Goal: Task Accomplishment & Management: Complete application form

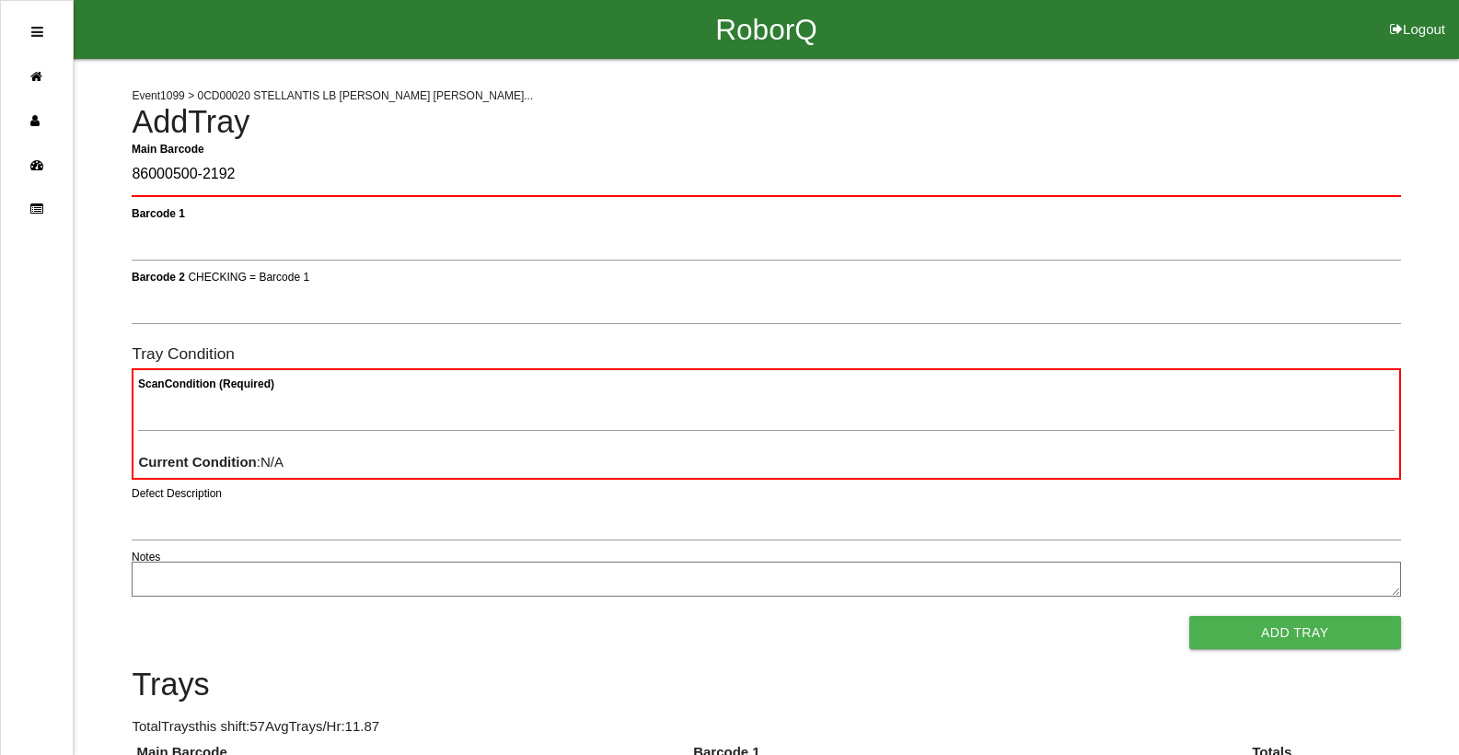
type Barcode "86000500-2192"
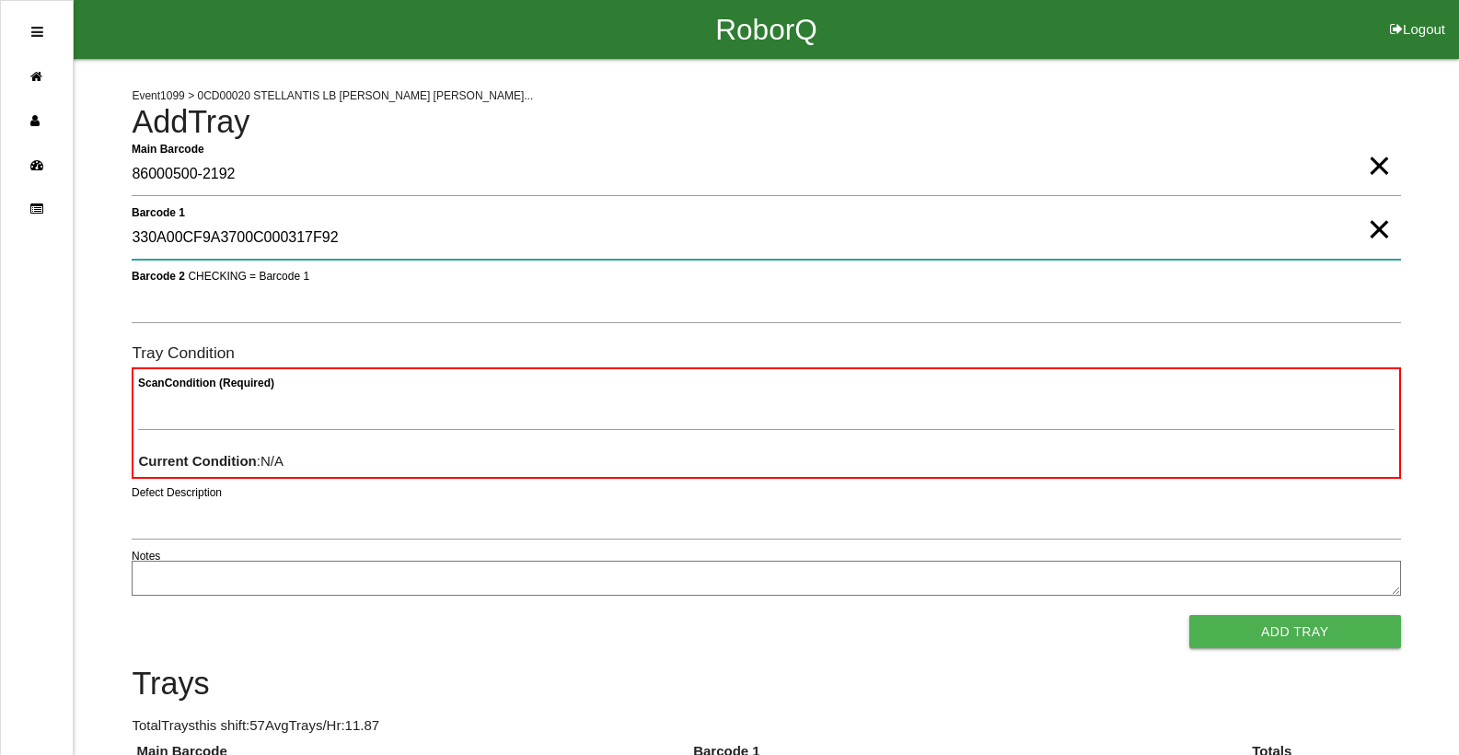
type 1 "330A00CF9A3700C000317F92"
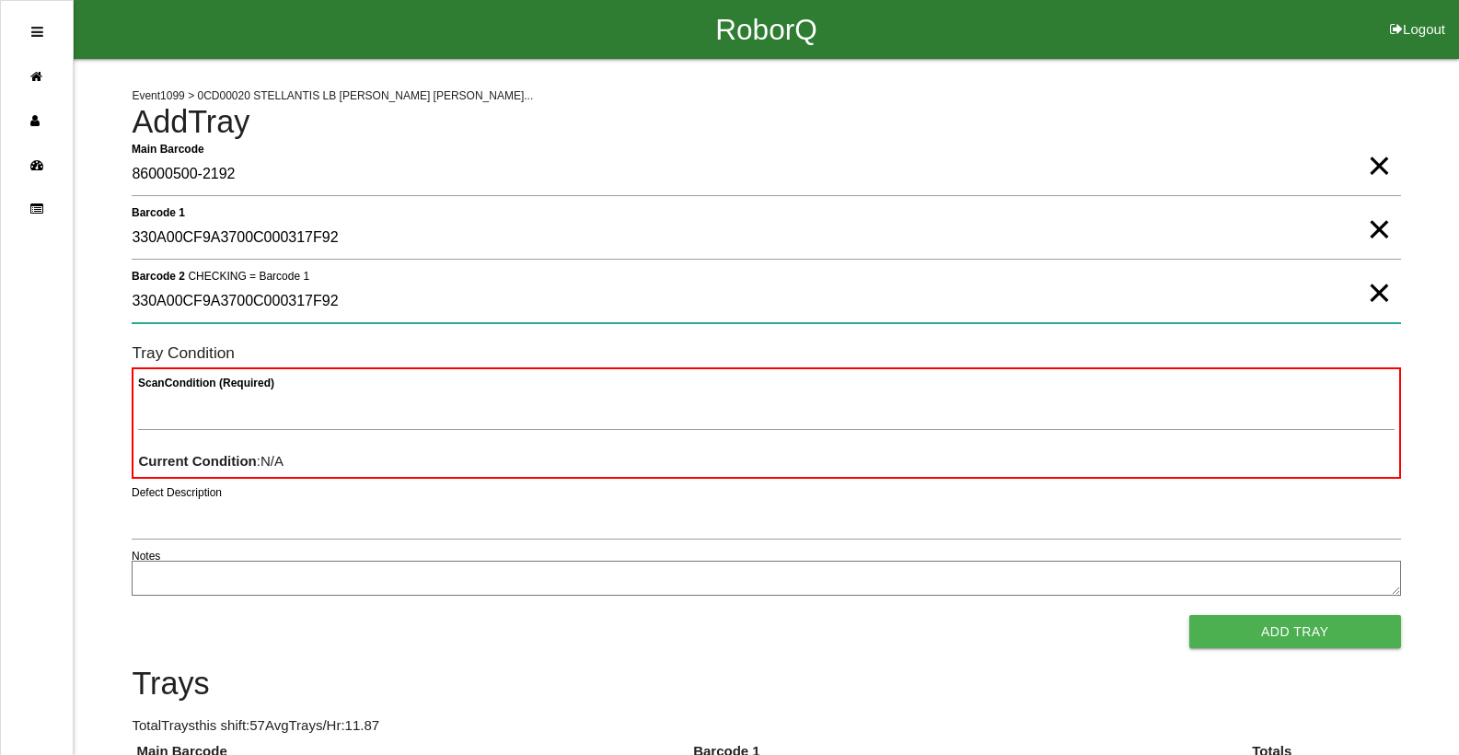
type 2 "330A00CF9A3700C000317F92"
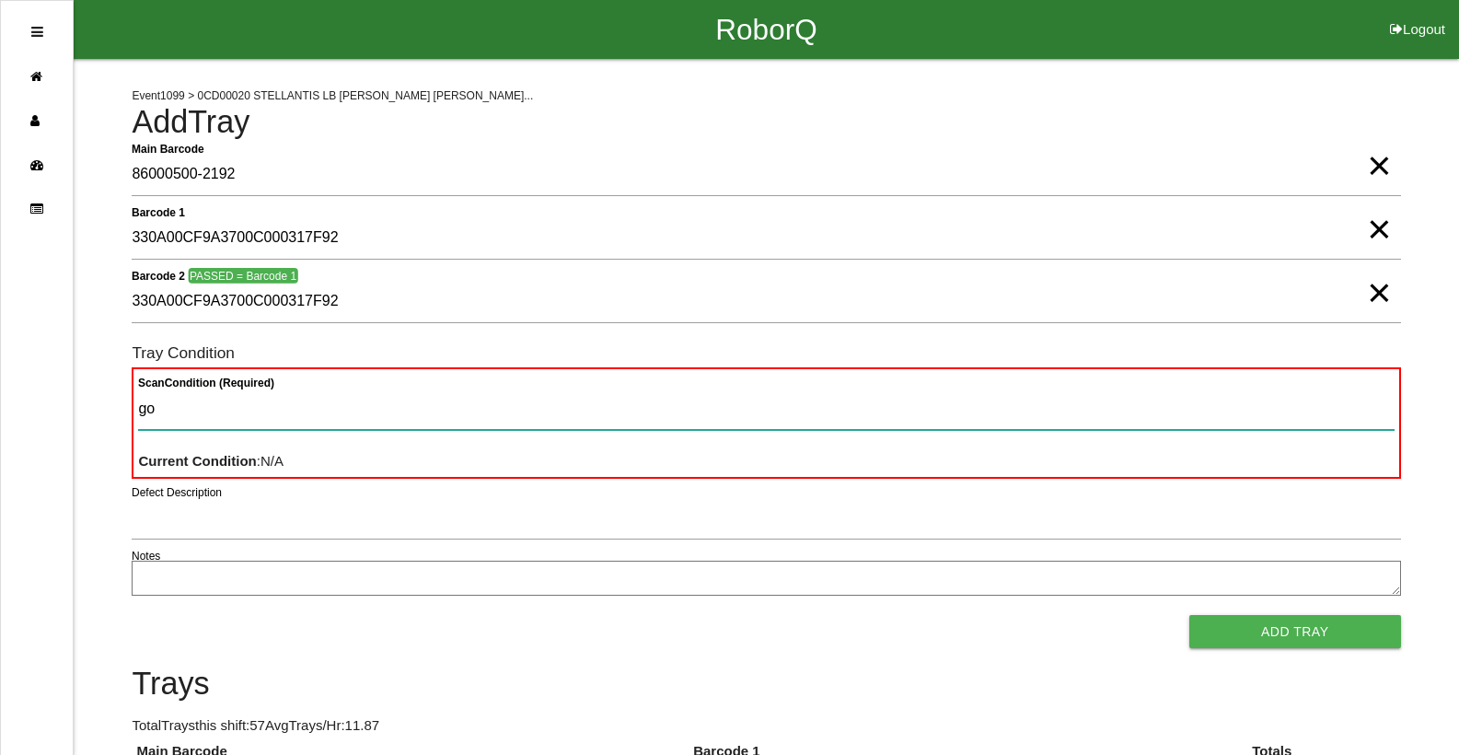
type Condition "goo"
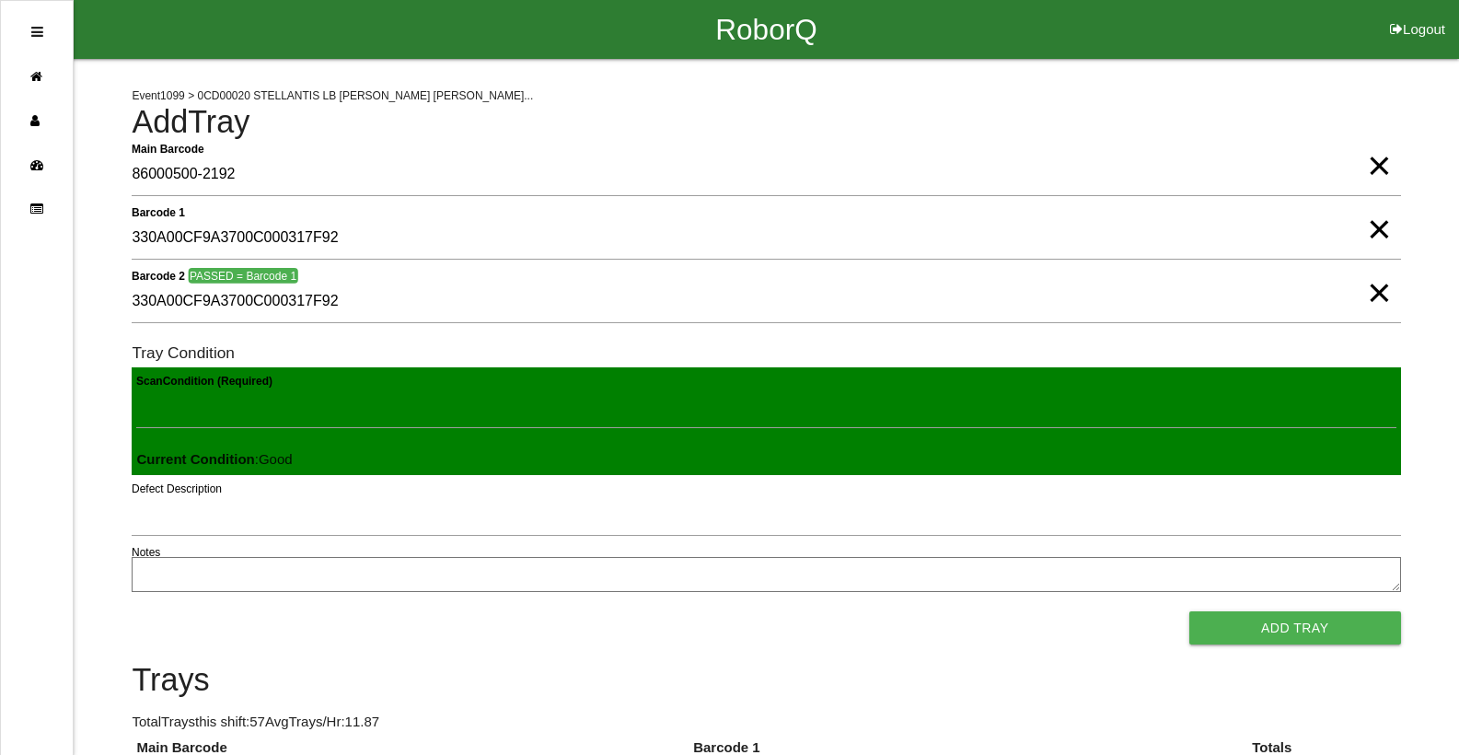
click button "Add Tray" at bounding box center [1296, 627] width 212 height 33
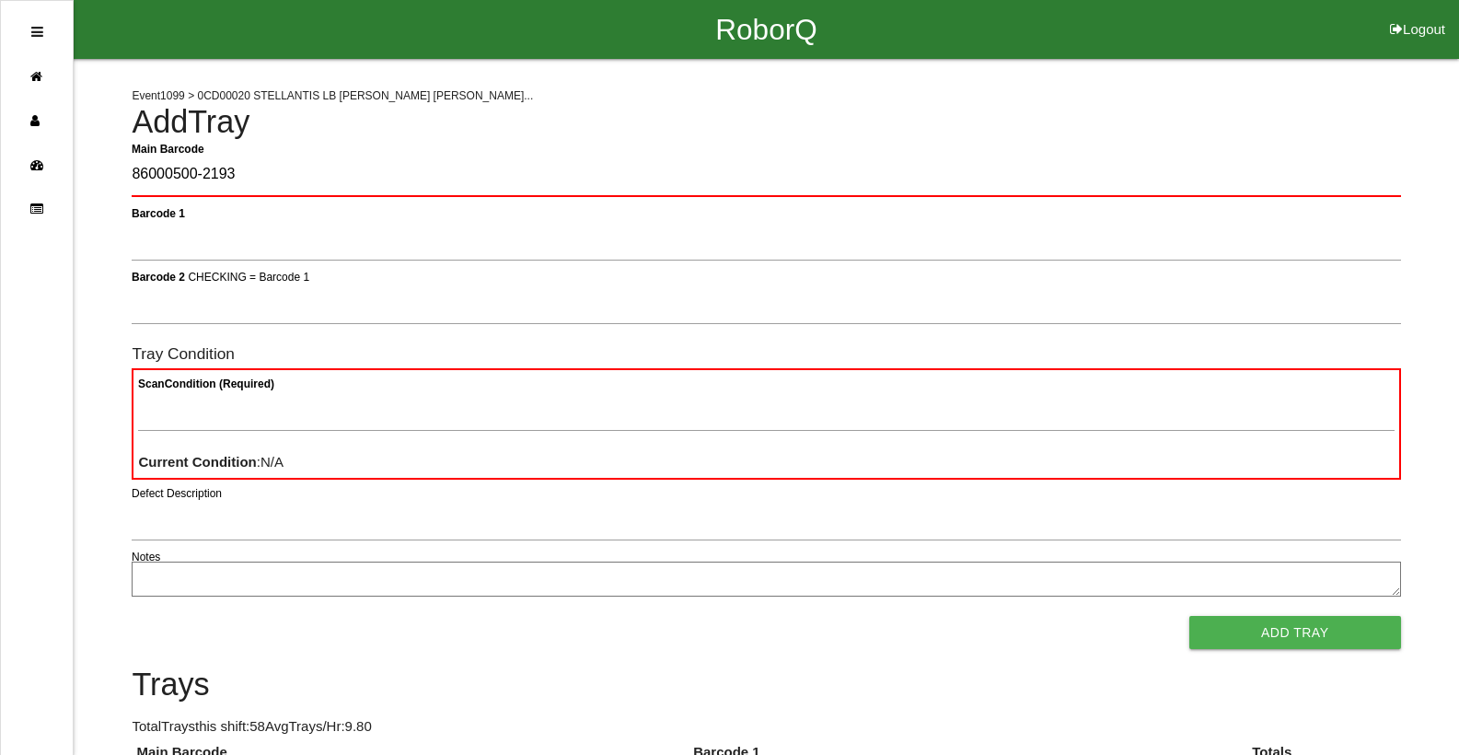
type Barcode "86000500-2193"
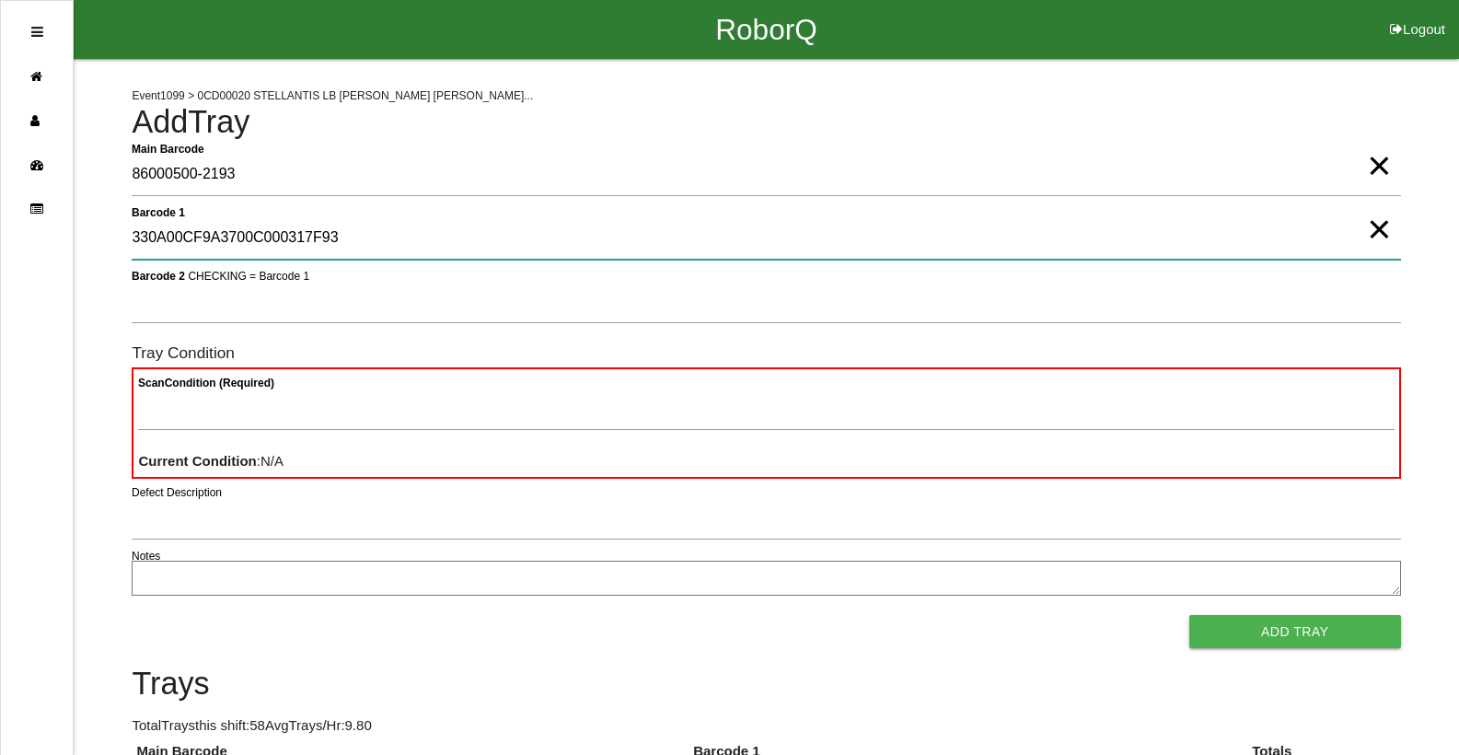
type 1 "330A00CF9A3700C000317F93"
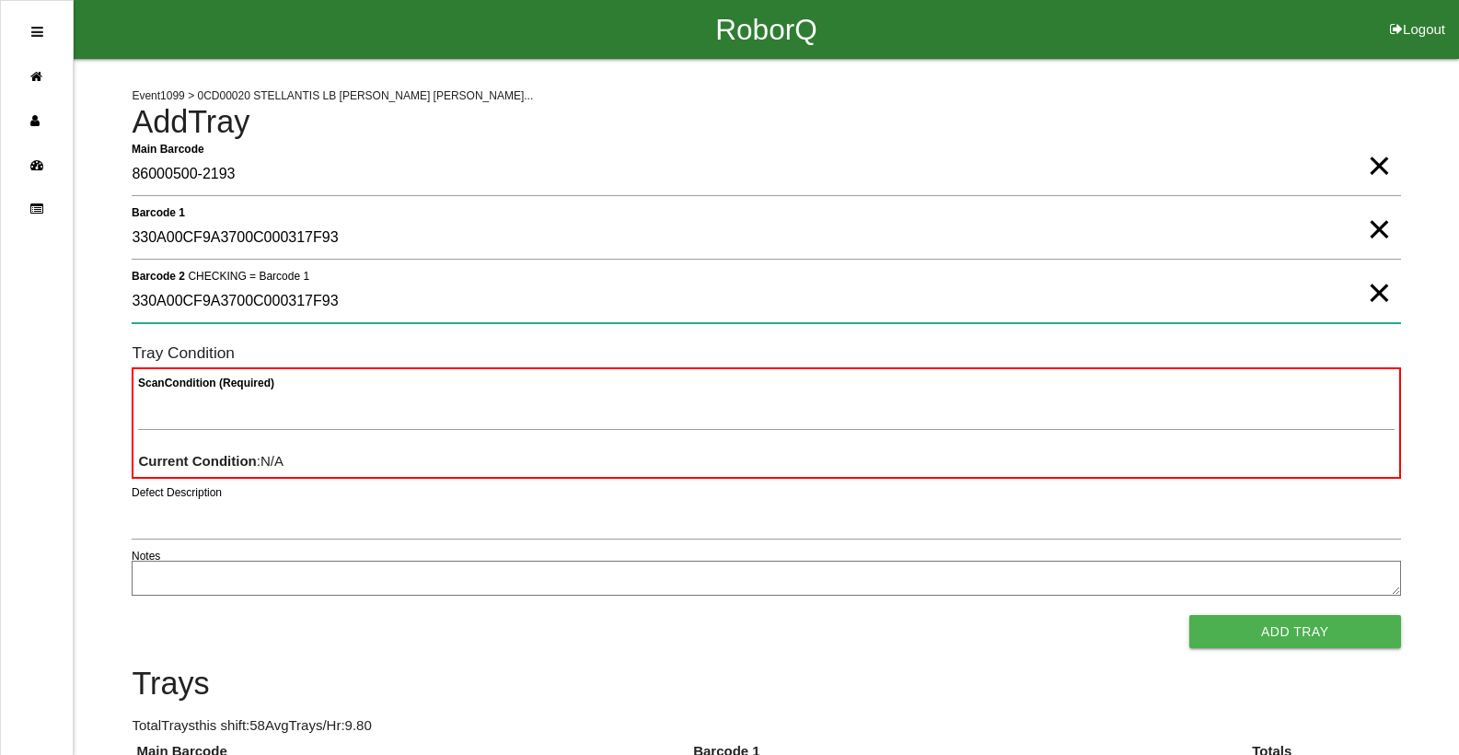
type 2 "330A00CF9A3700C000317F93"
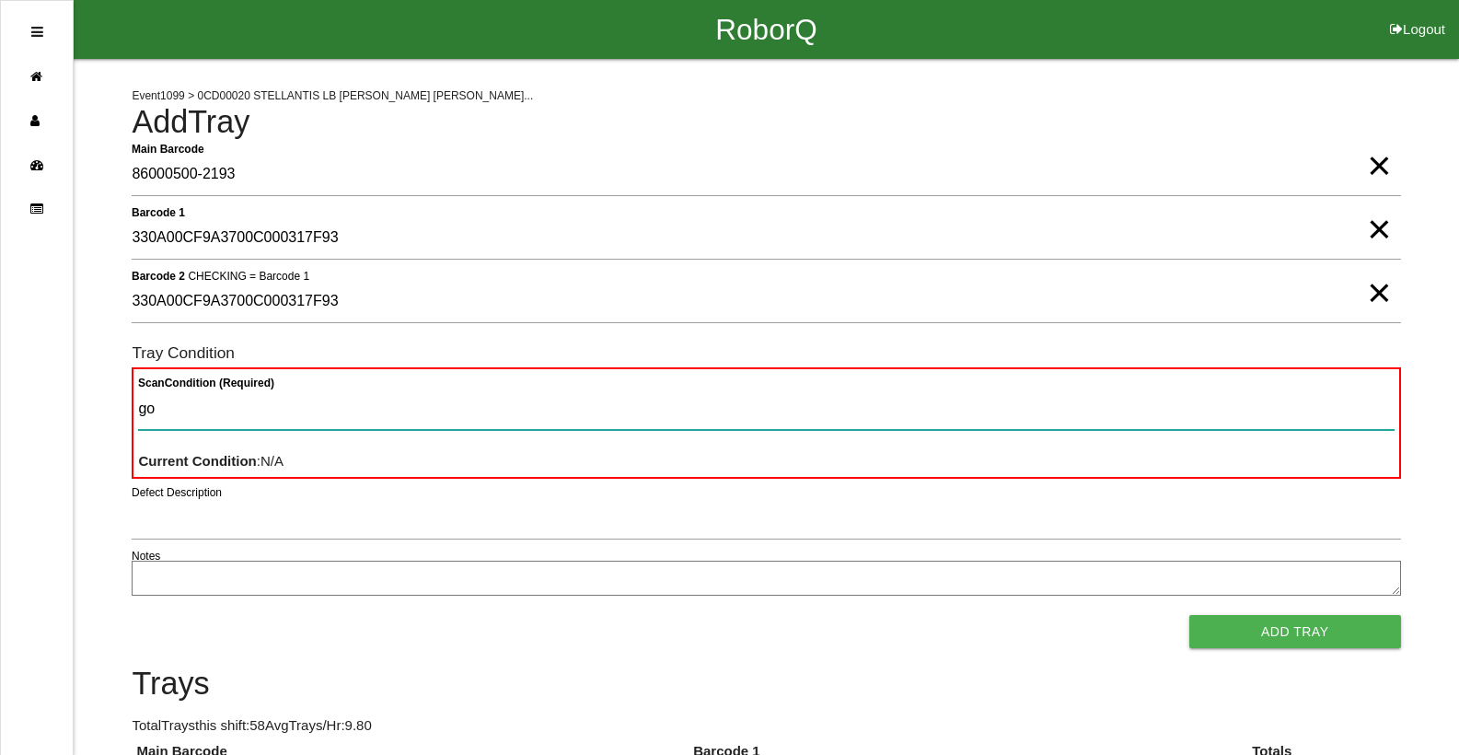
type Condition "goo"
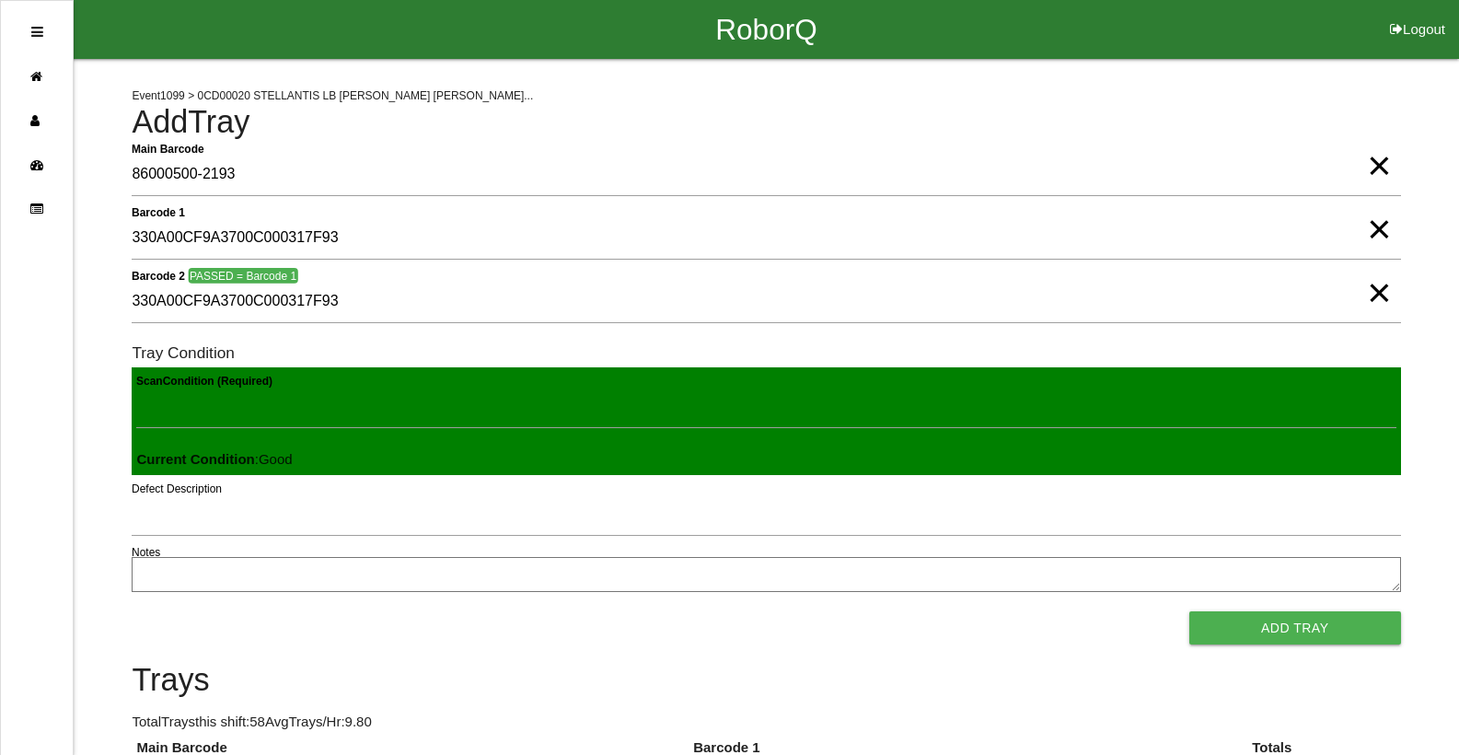
click at [1190, 611] on button "Add Tray" at bounding box center [1296, 627] width 212 height 33
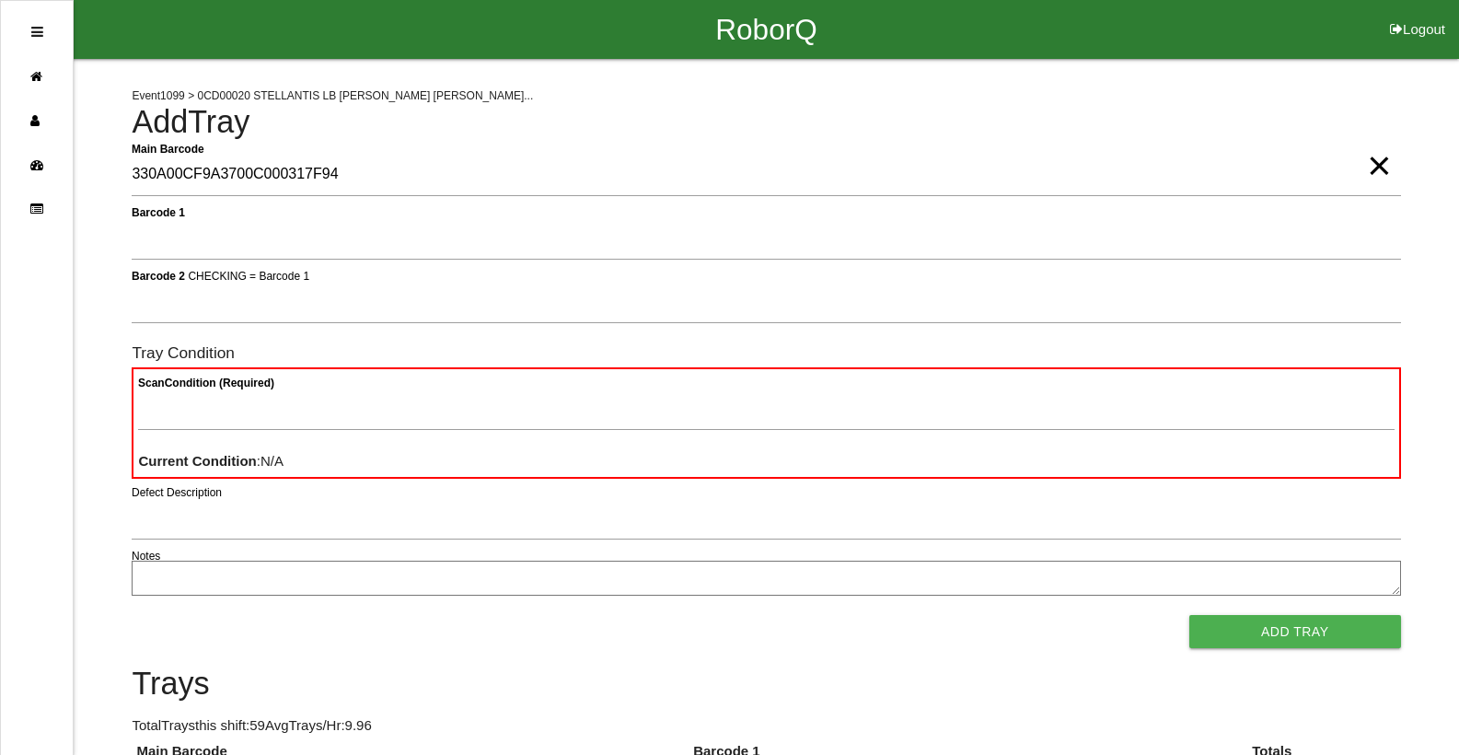
type Barcode "330A00CF9A3700C000317F94"
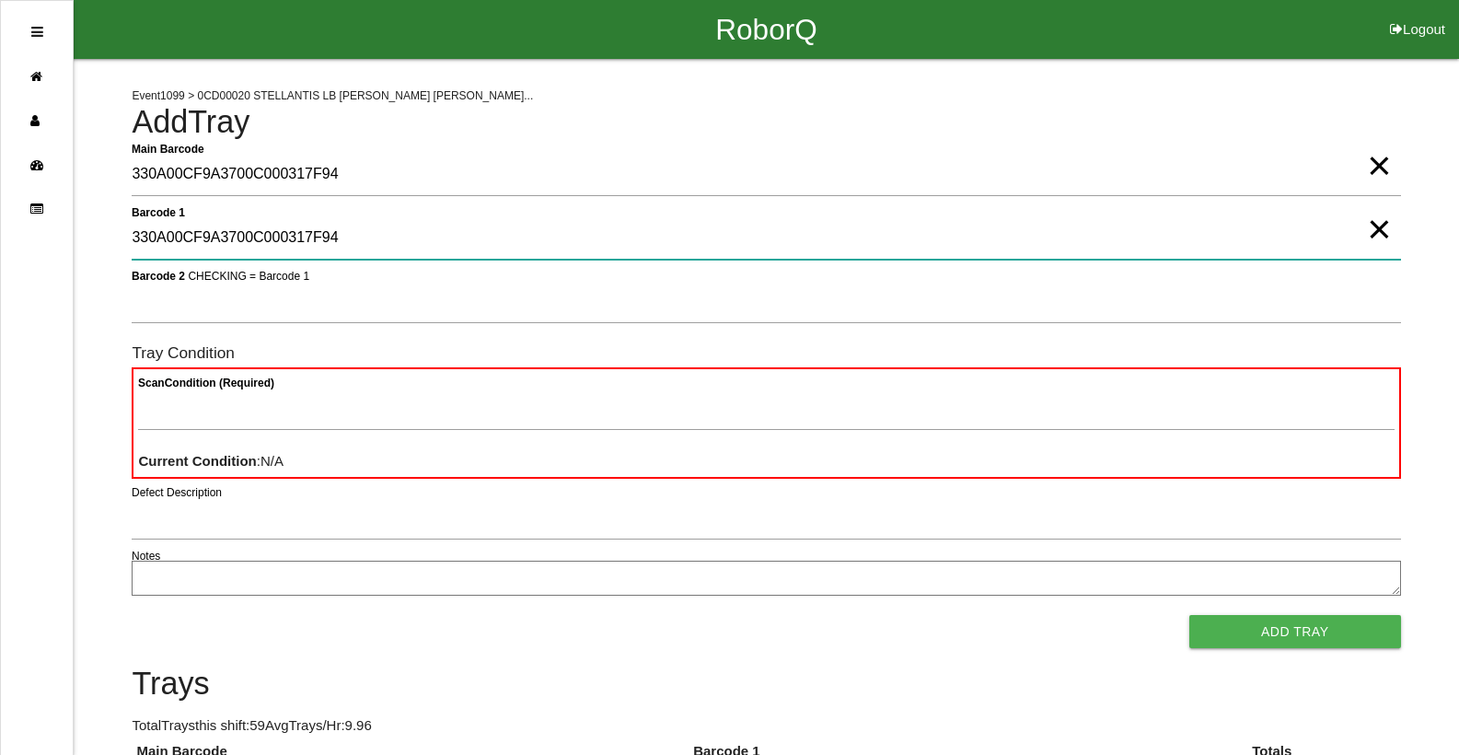
type 1 "330A00CF9A3700C000317F94"
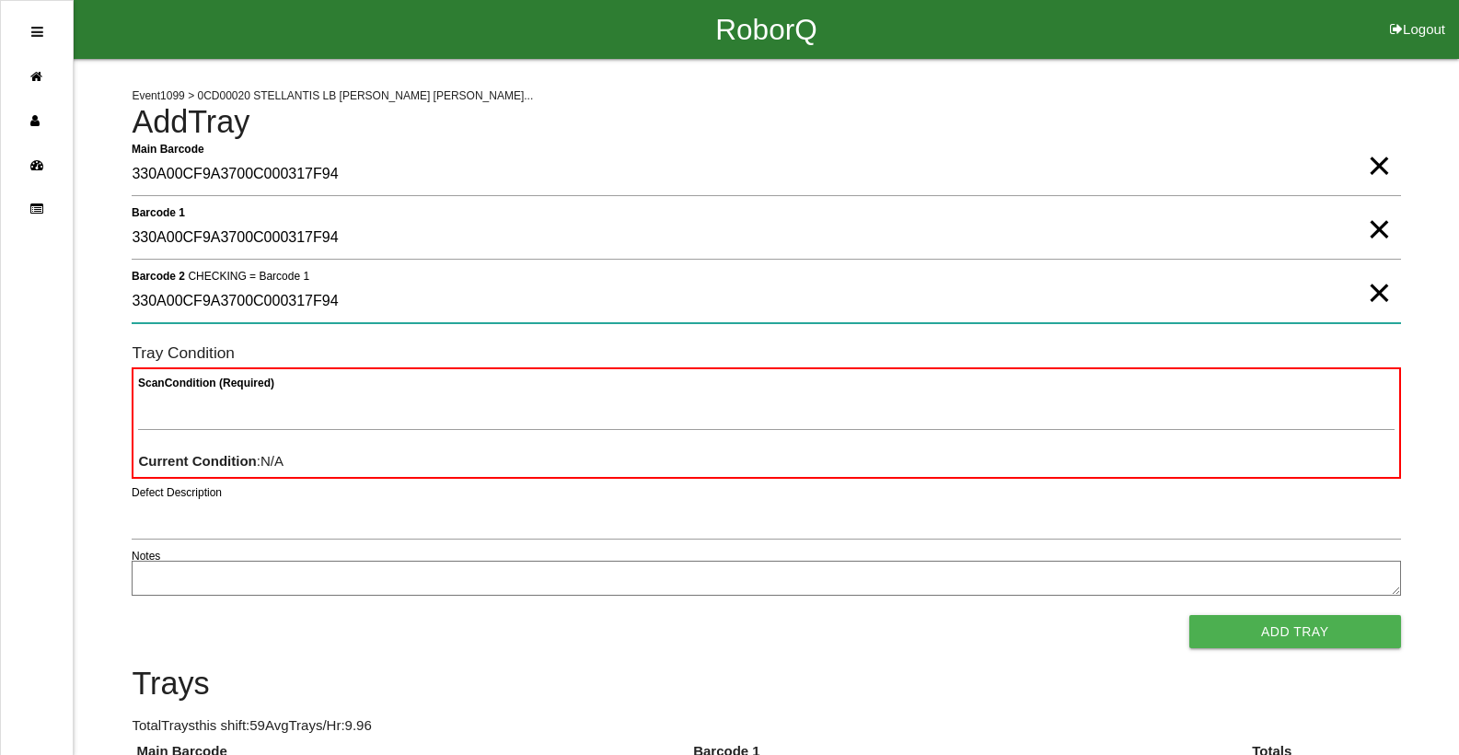
type 2 "330A00CF9A3700C000317F94"
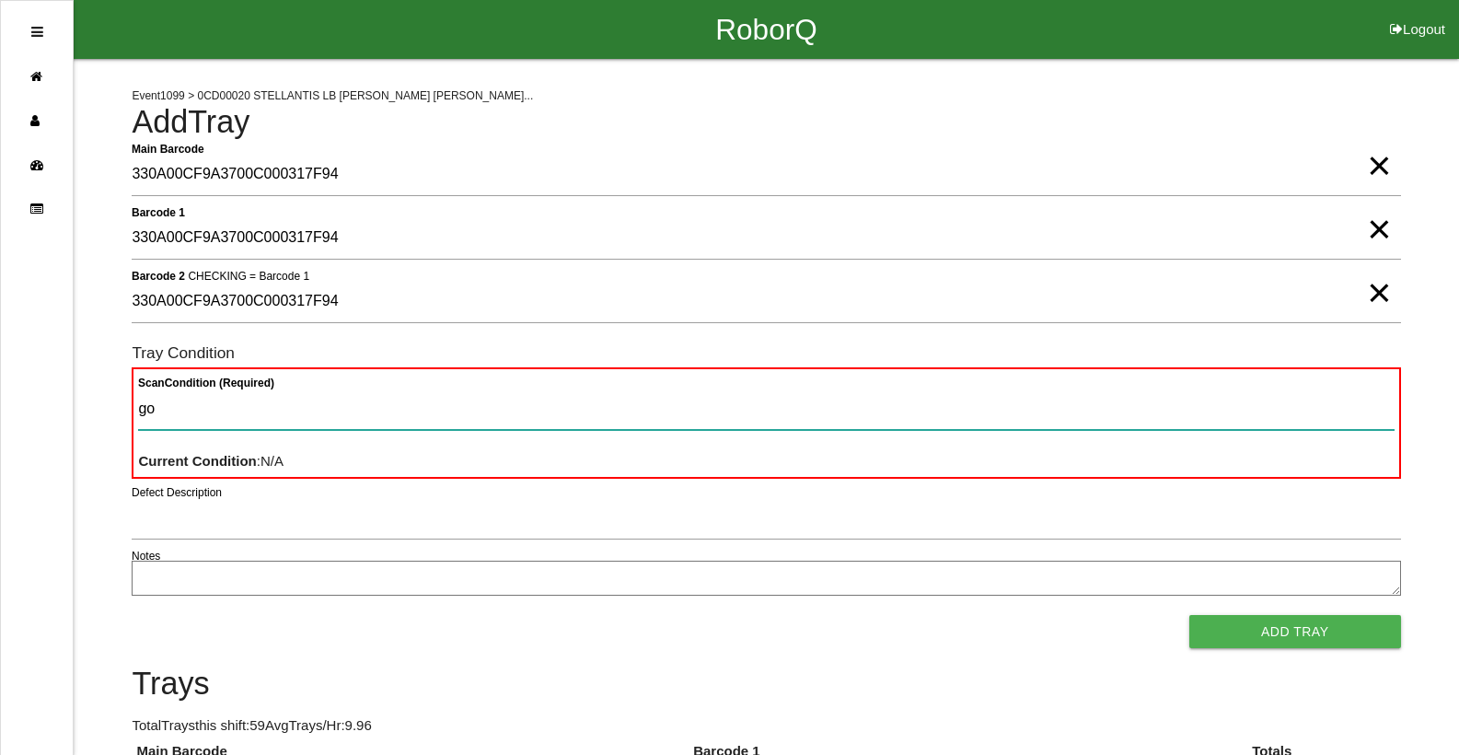
type Condition "goo"
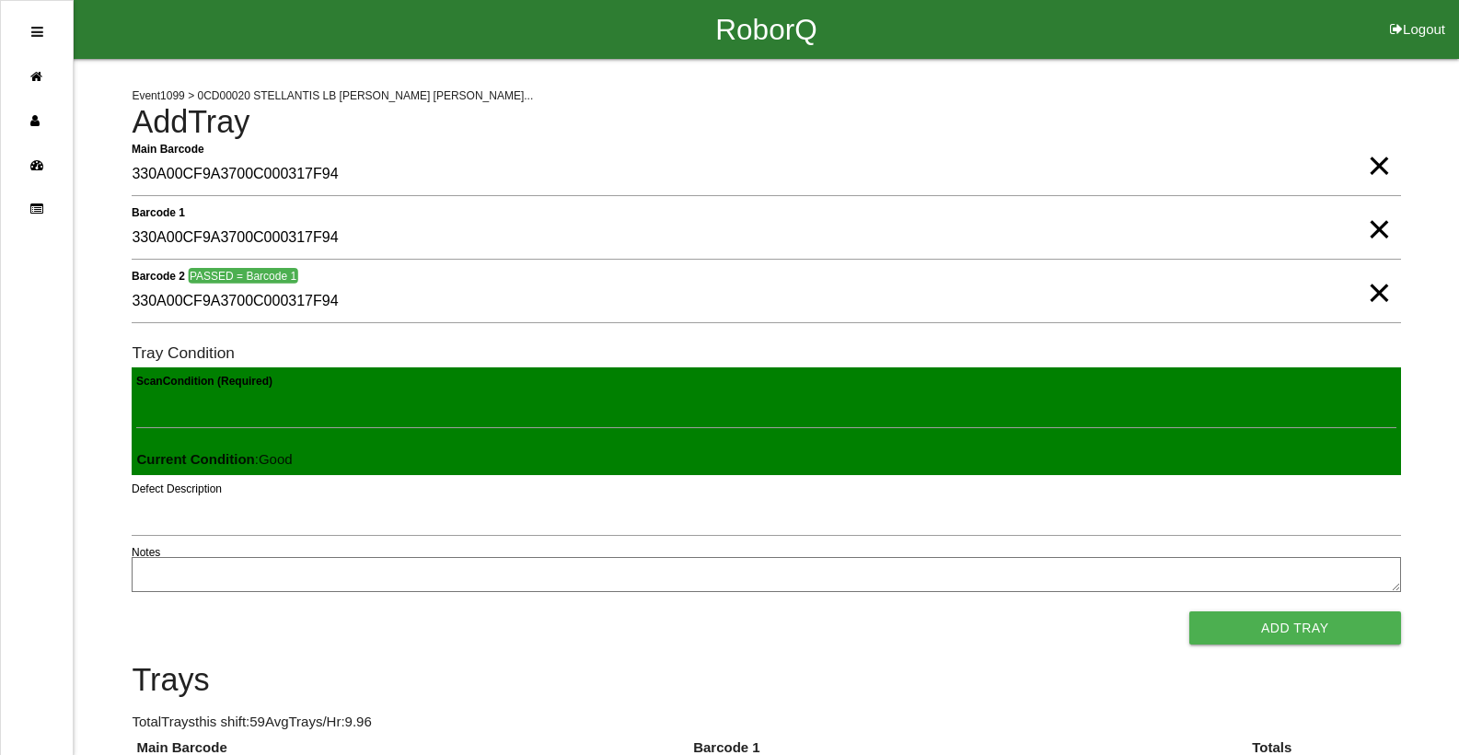
click at [1190, 611] on button "Add Tray" at bounding box center [1296, 627] width 212 height 33
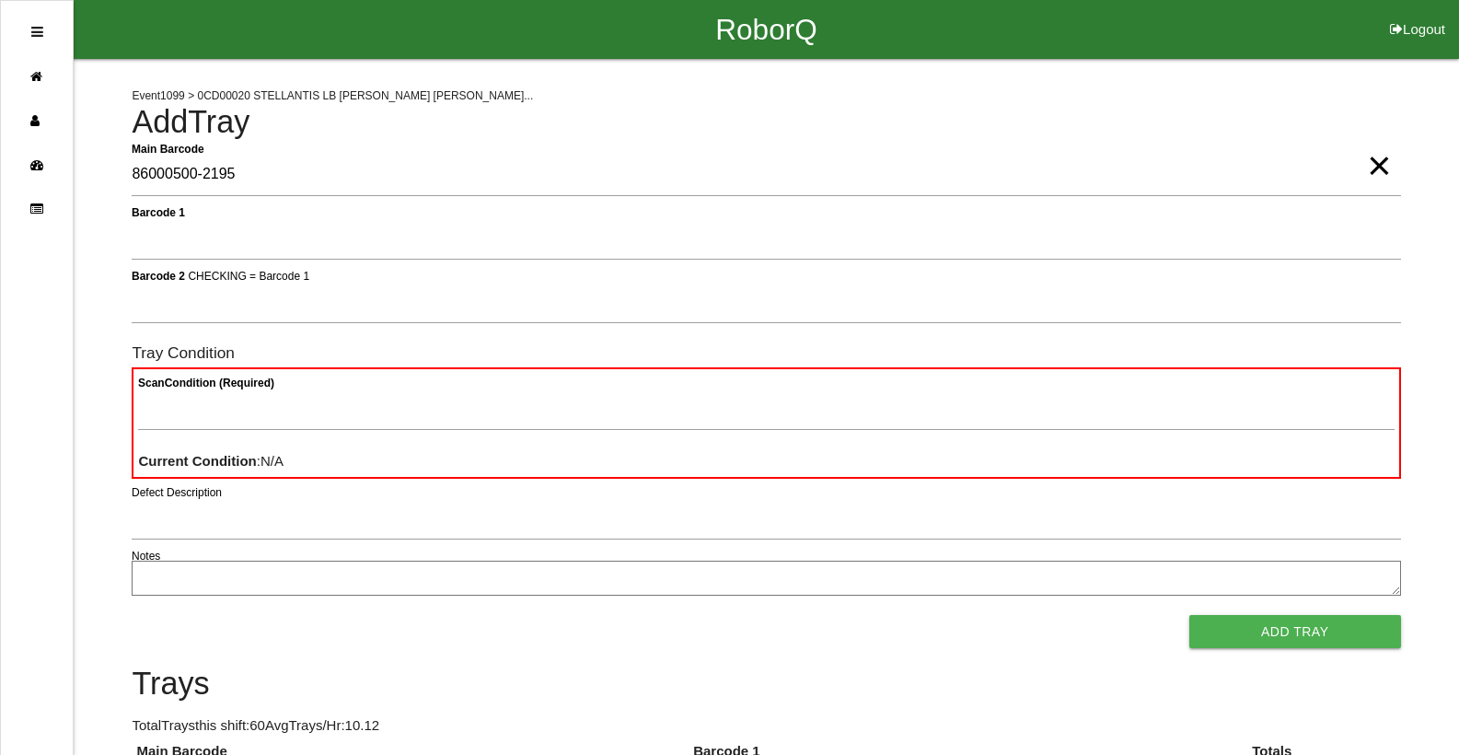
type Barcode "86000500-2195"
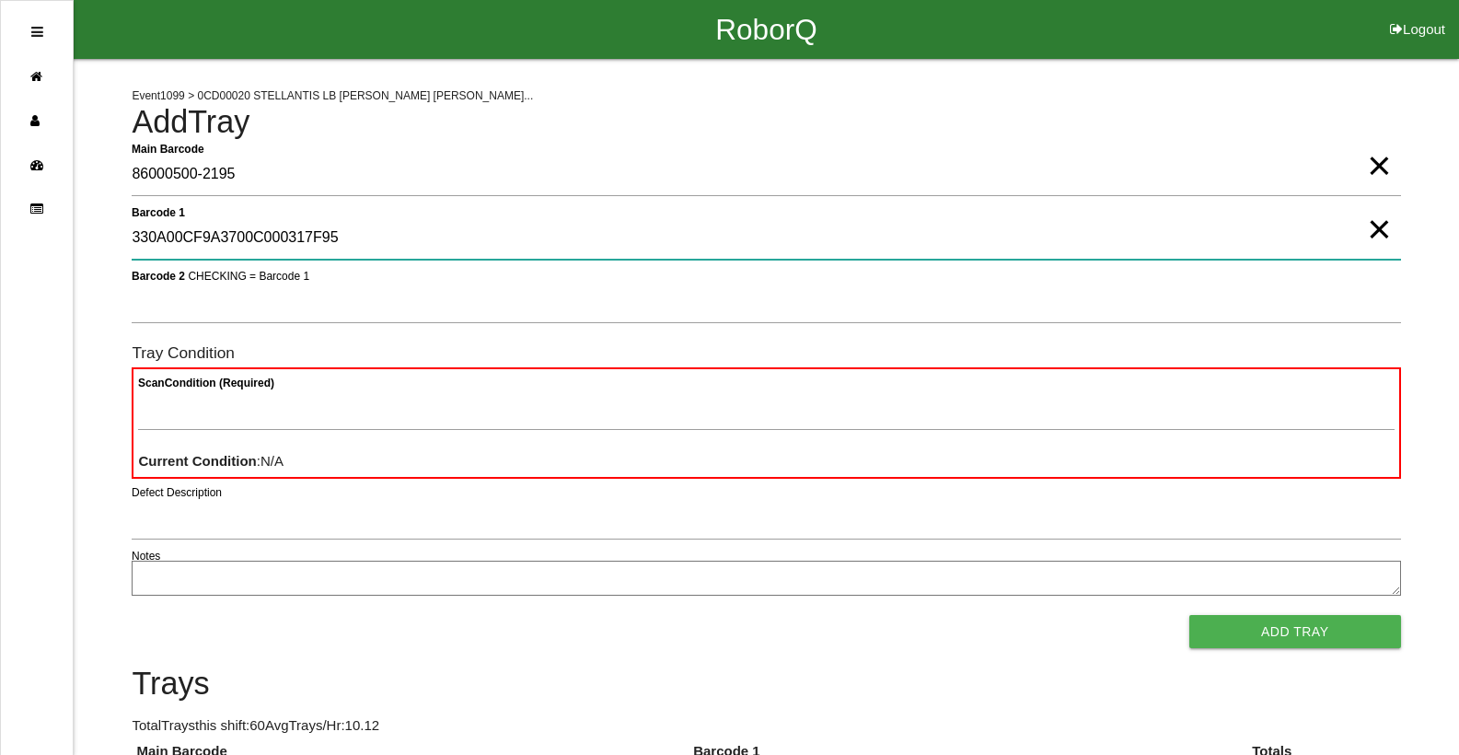
type 1 "330A00CF9A3700C000317F95"
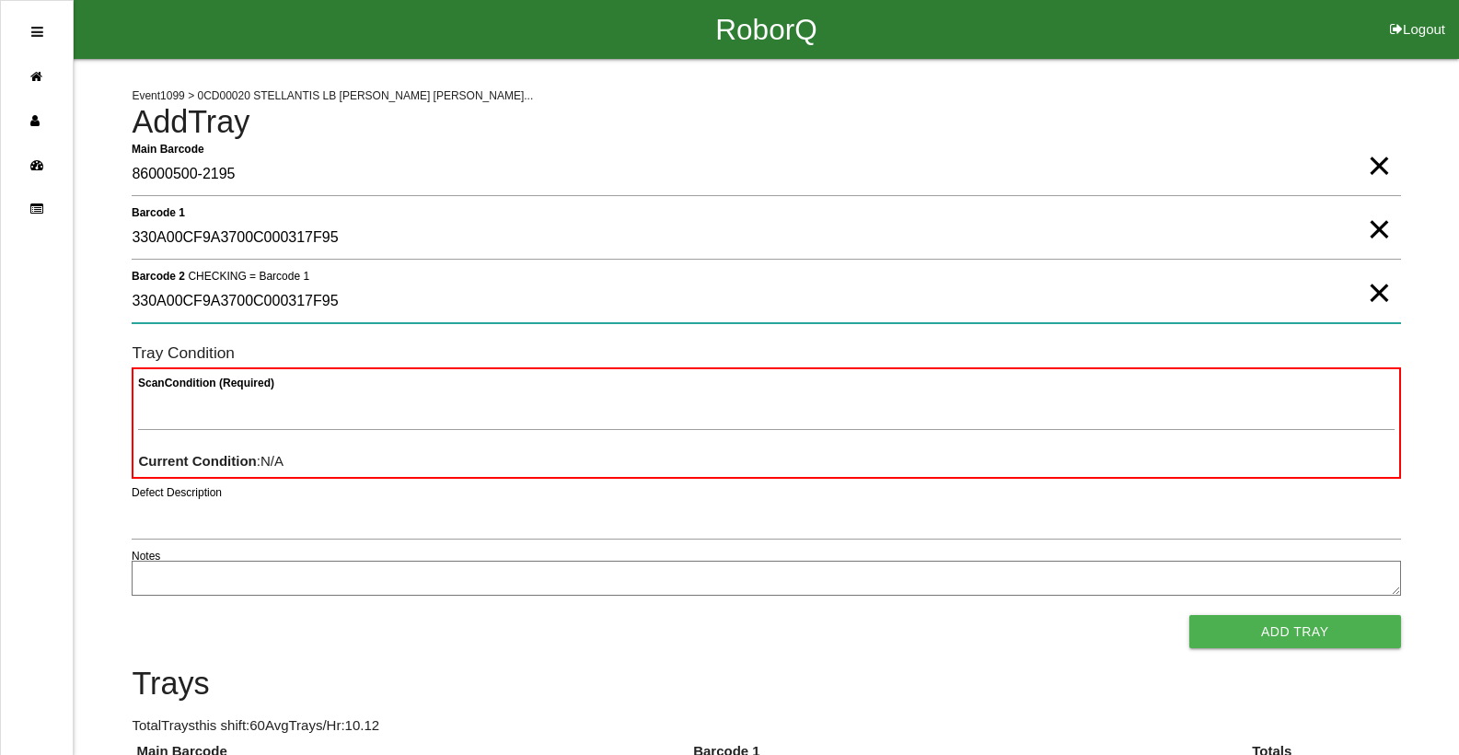
type 2 "330A00CF9A3700C000317F95"
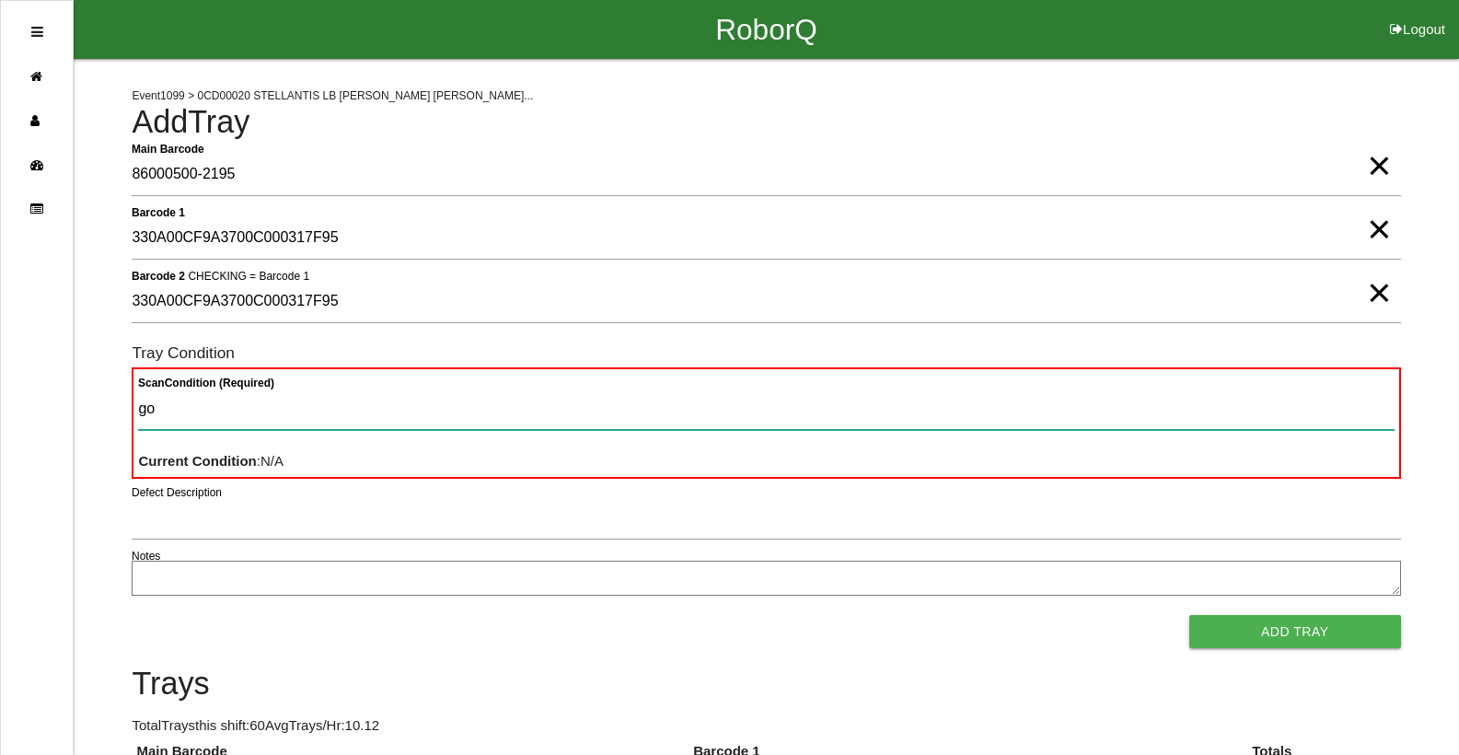
type Condition "goo"
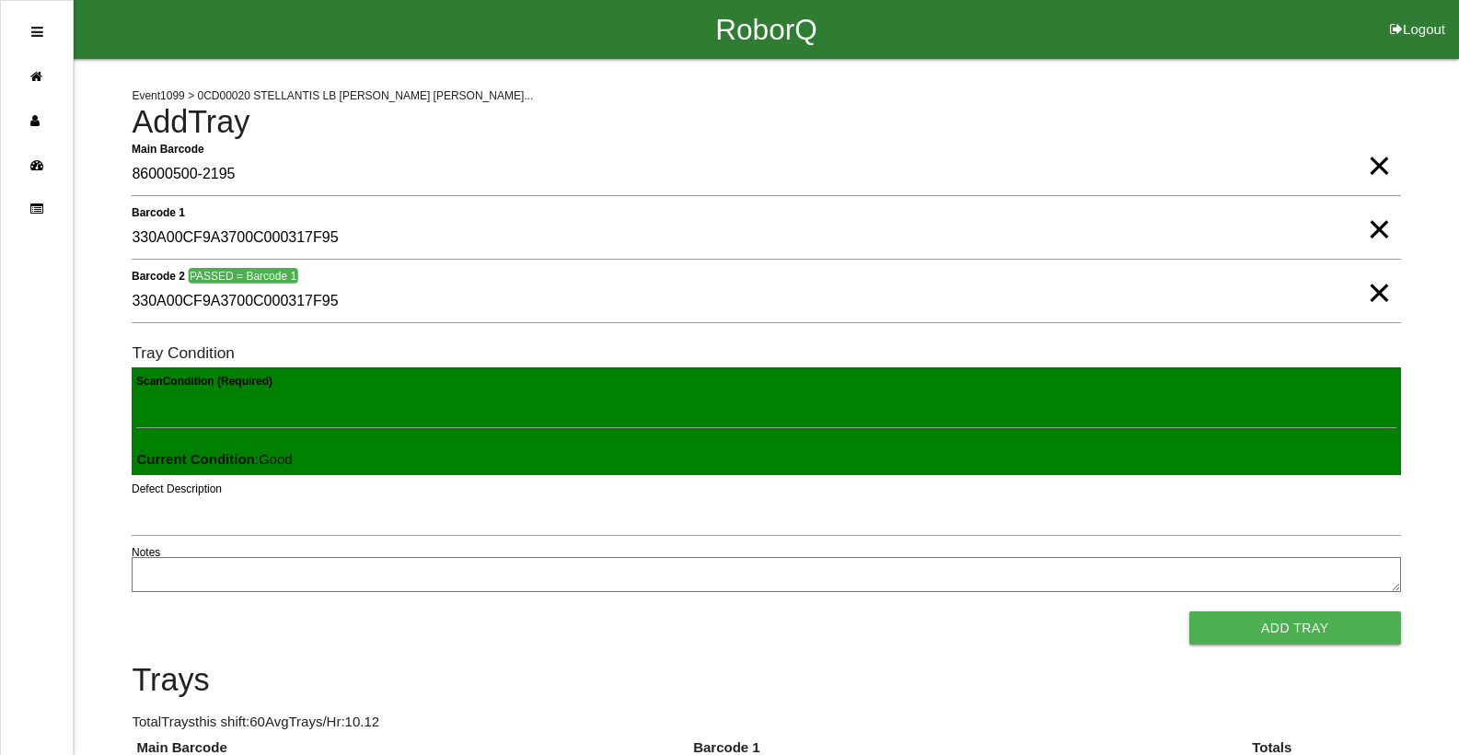
click at [1190, 611] on button "Add Tray" at bounding box center [1296, 627] width 212 height 33
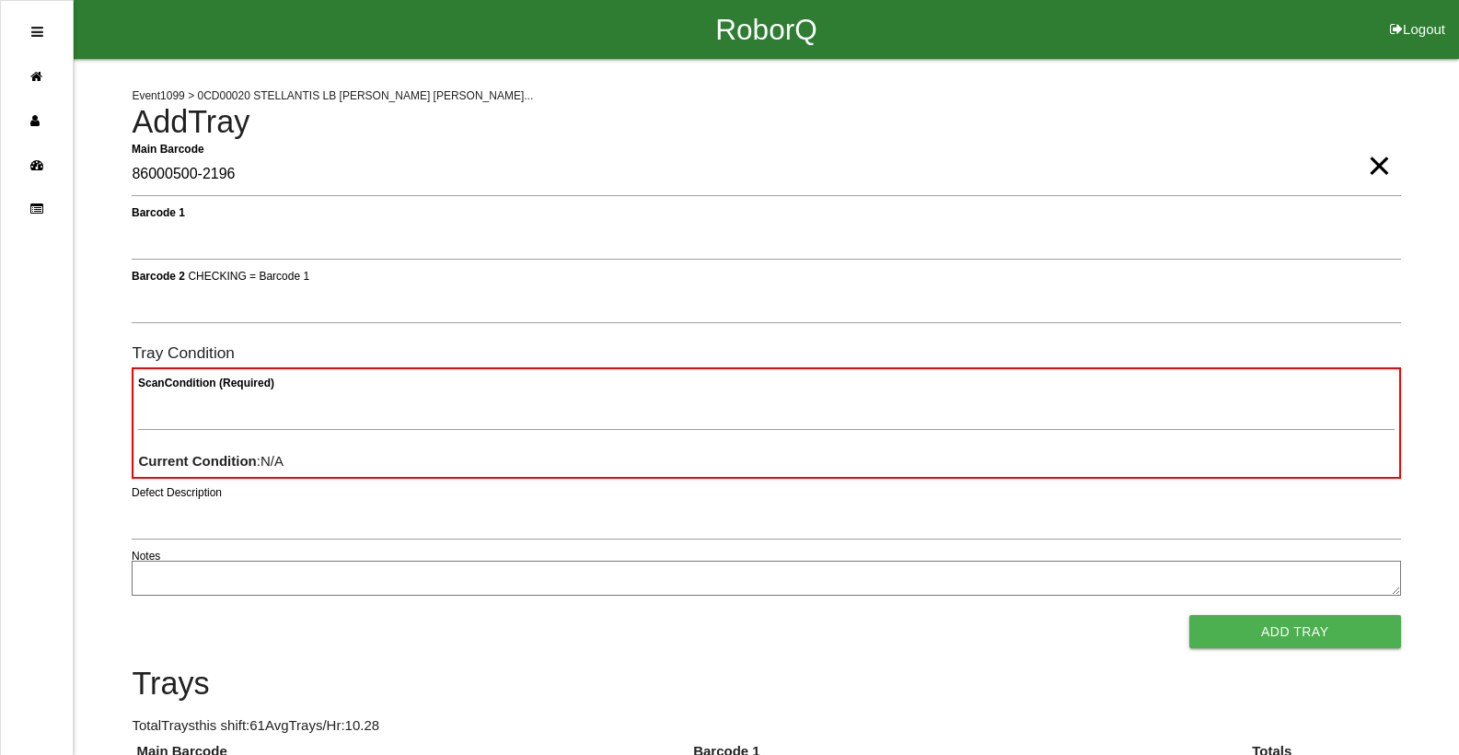
type Barcode "86000500-2196"
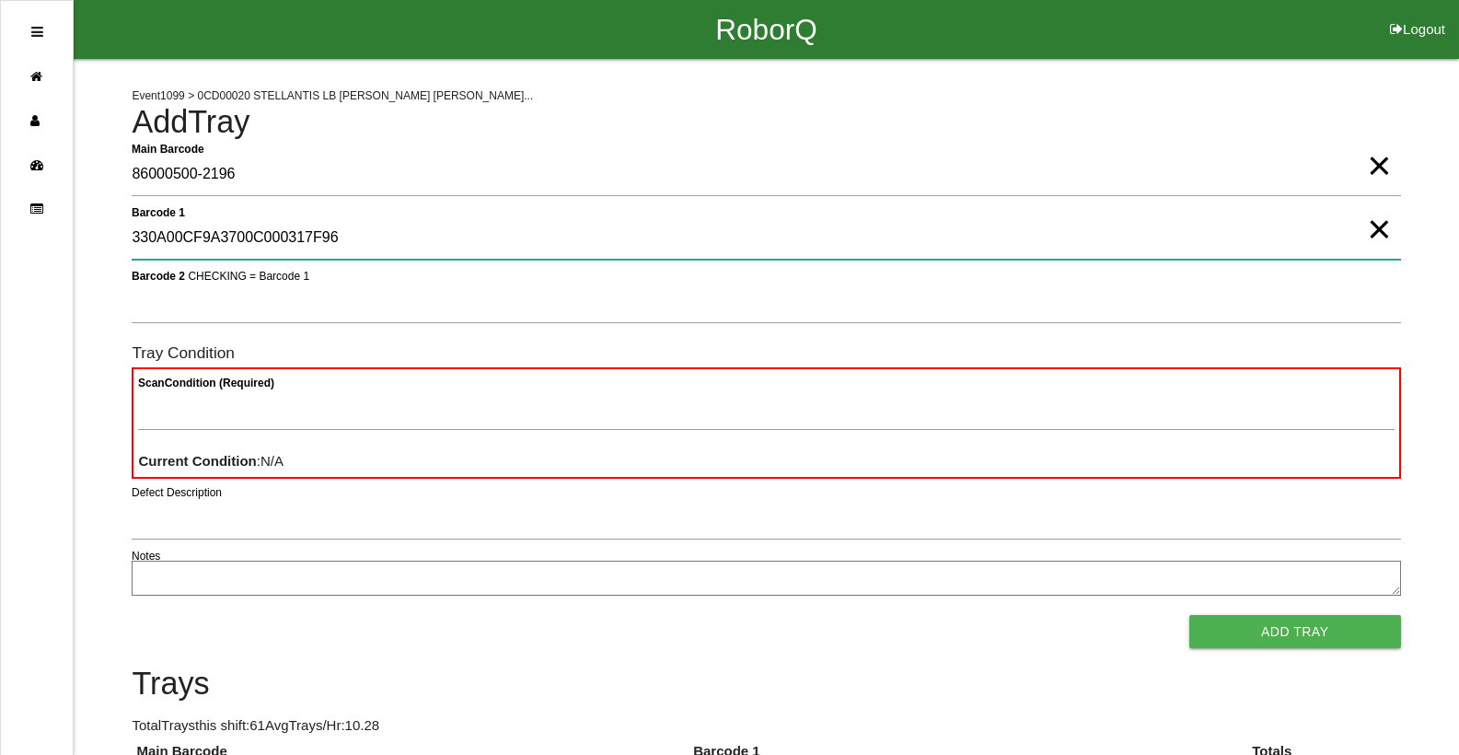
type 1 "330A00CF9A3700C000317F96"
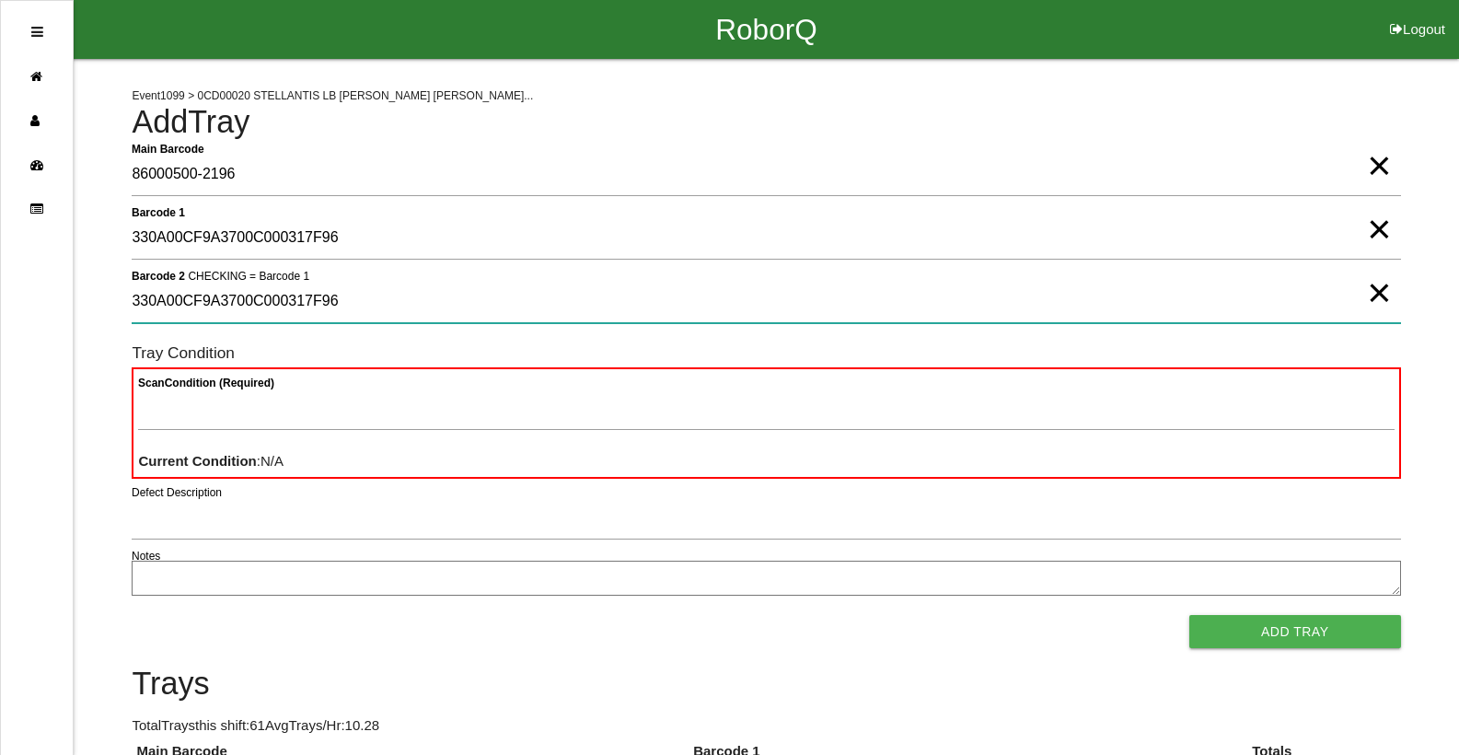
type 2 "330A00CF9A3700C000317F96"
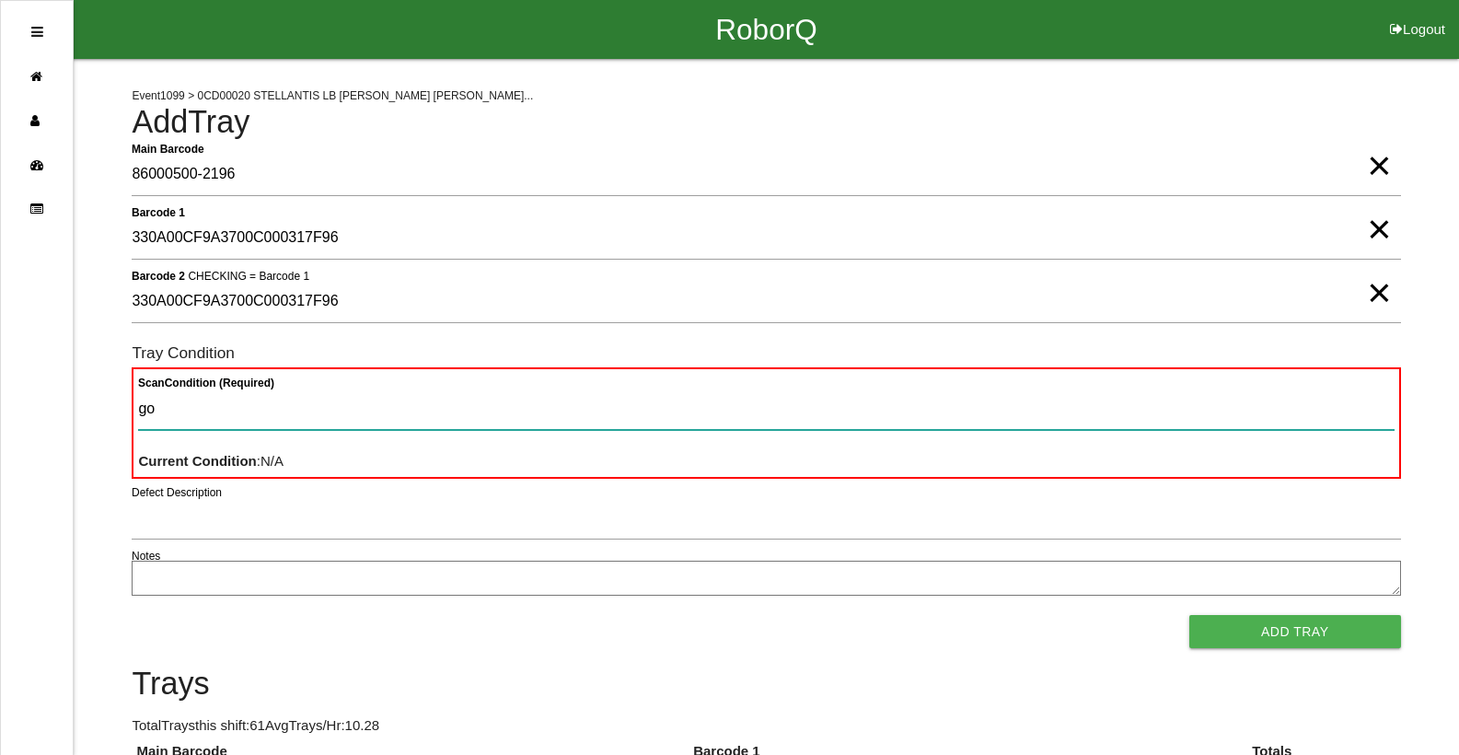
type Condition "goo"
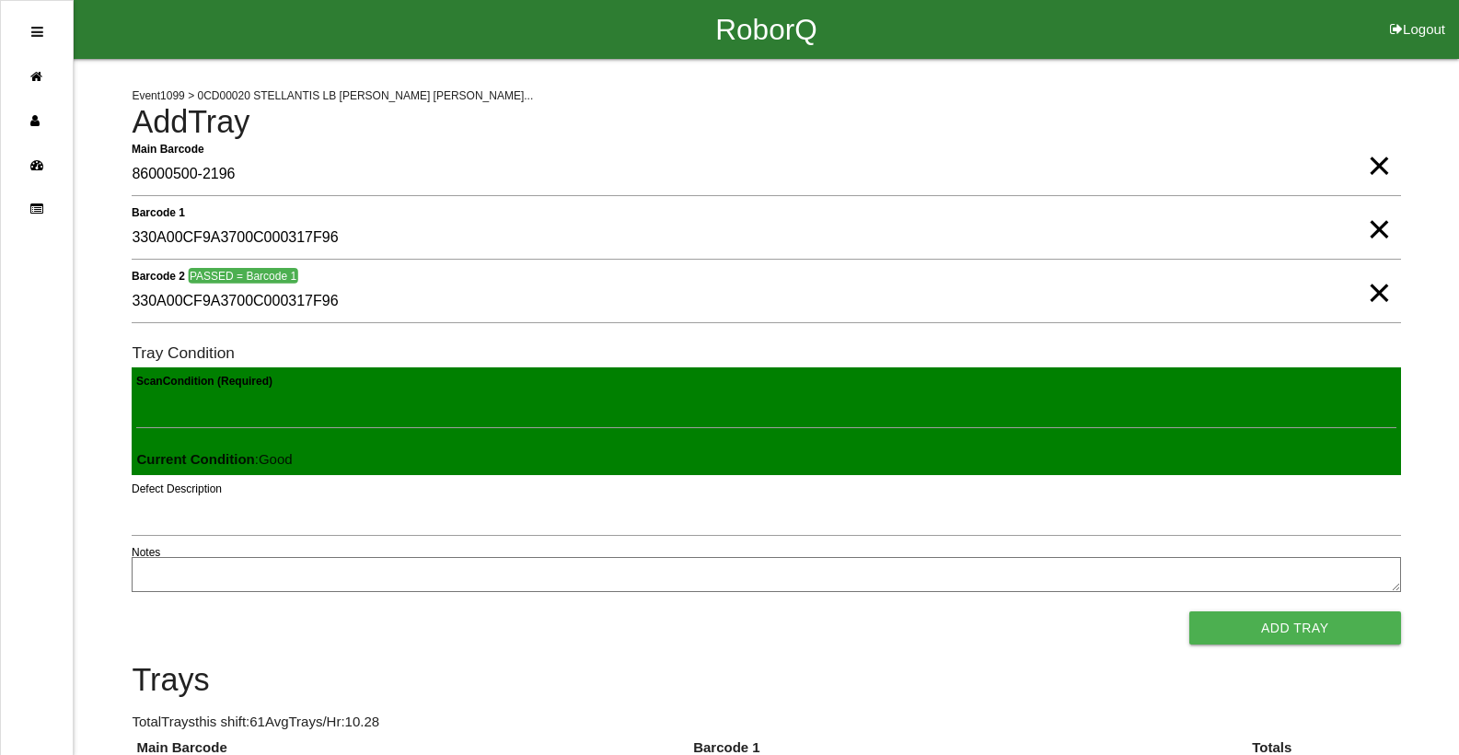
click at [1190, 611] on button "Add Tray" at bounding box center [1296, 627] width 212 height 33
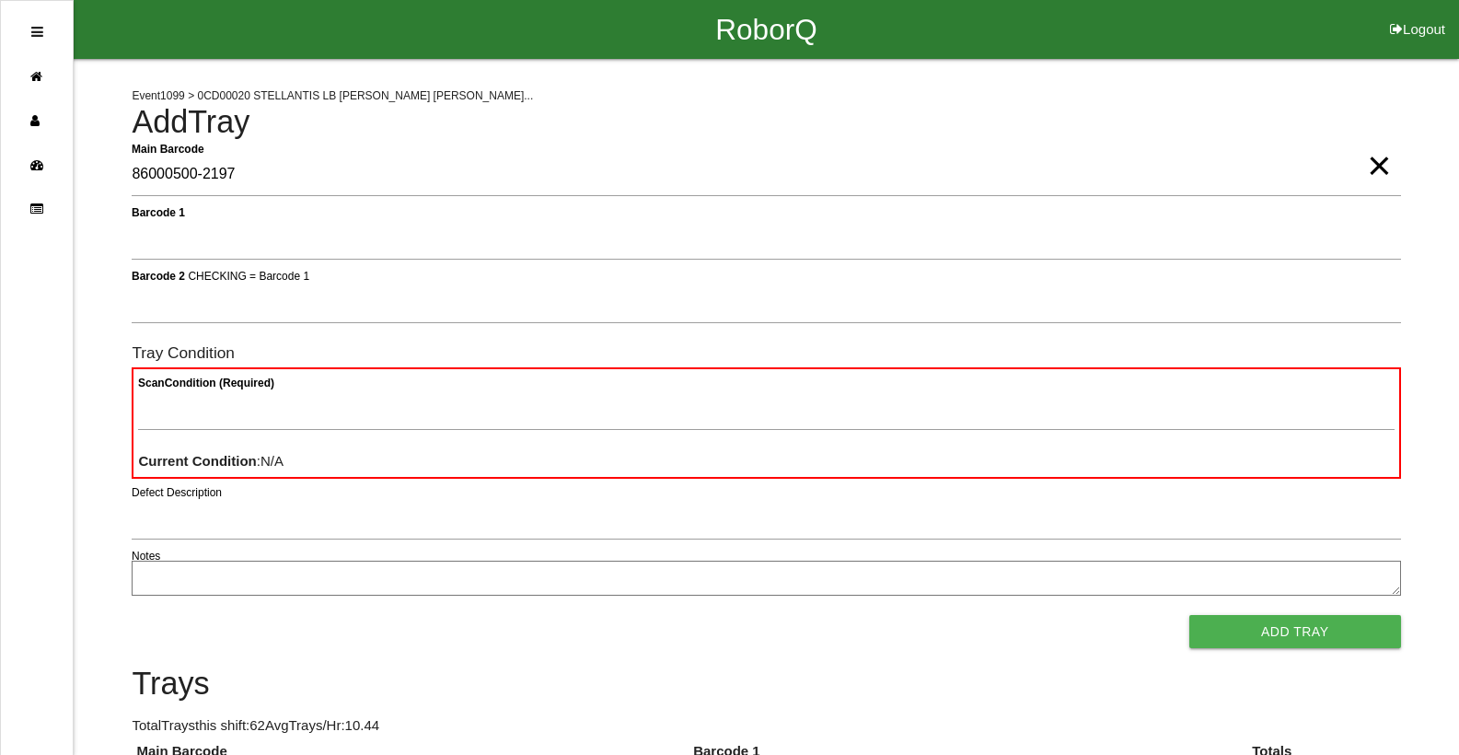
type Barcode "86000500-2197"
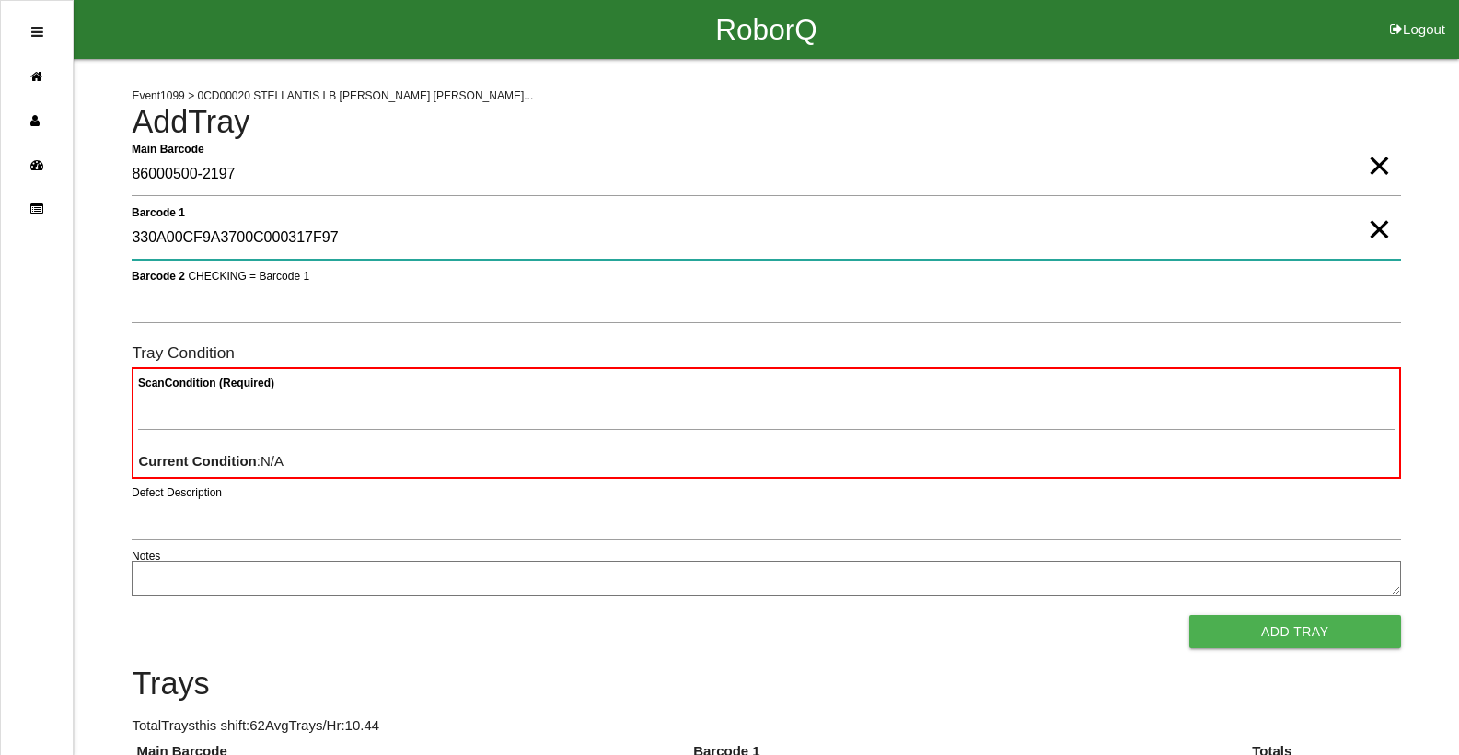
type 1 "330A00CF9A3700C000317F97"
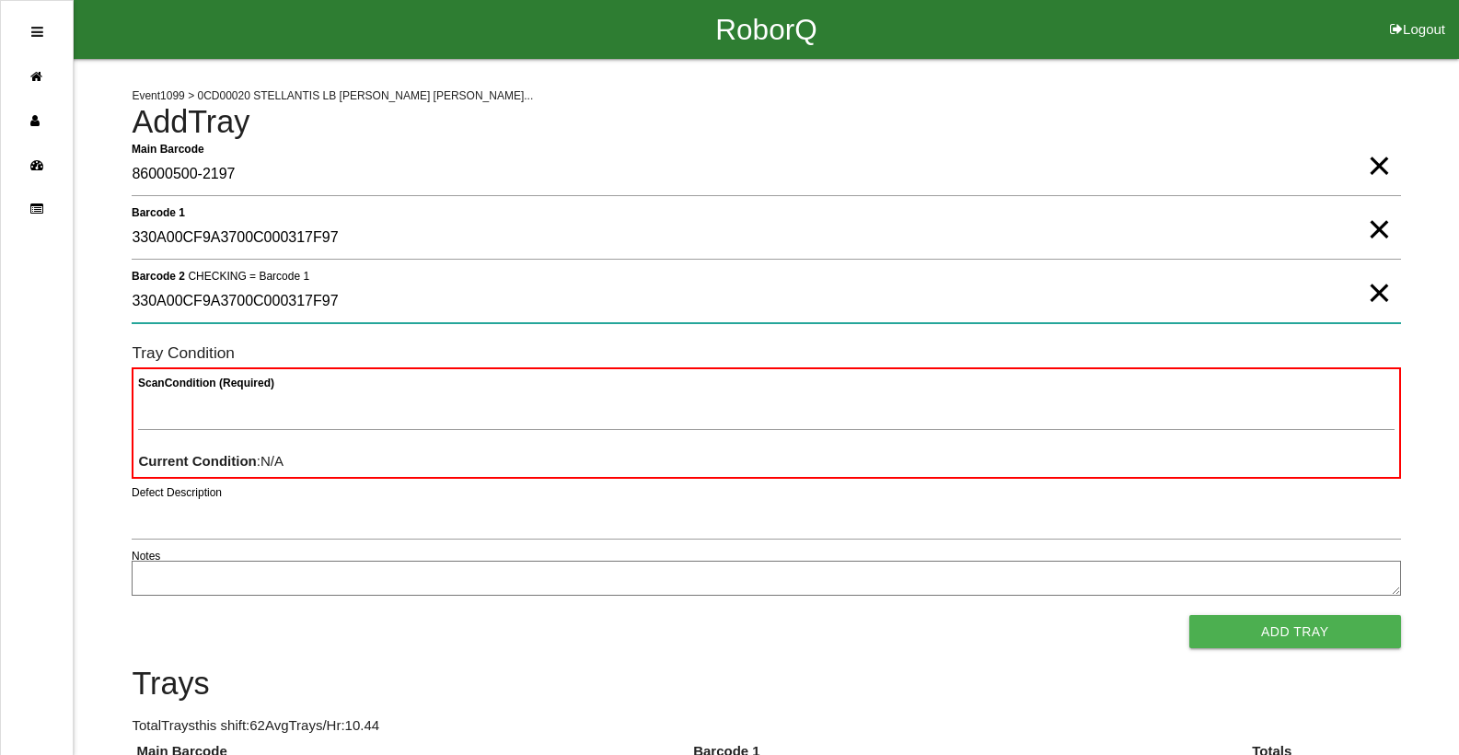
type 2 "330A00CF9A3700C000317F97"
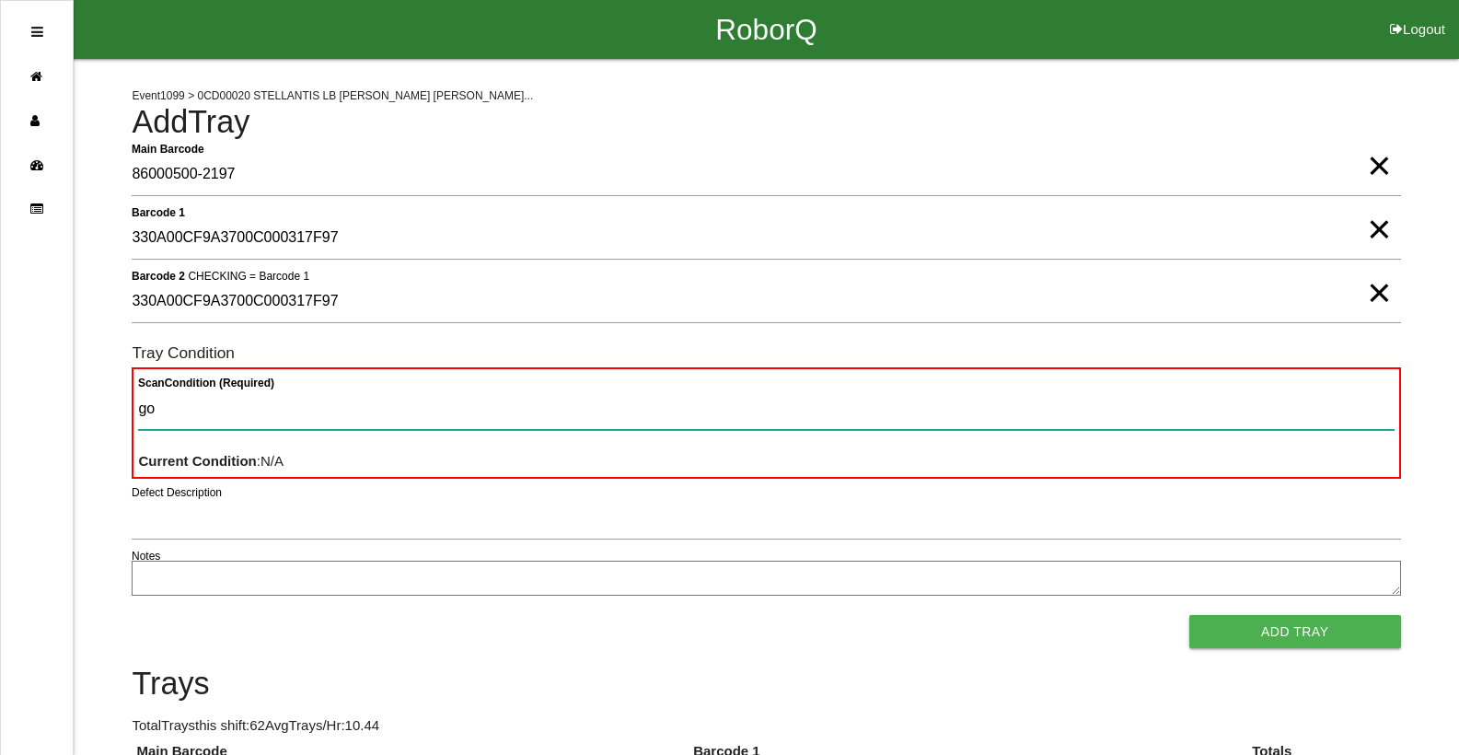
type Condition "goo"
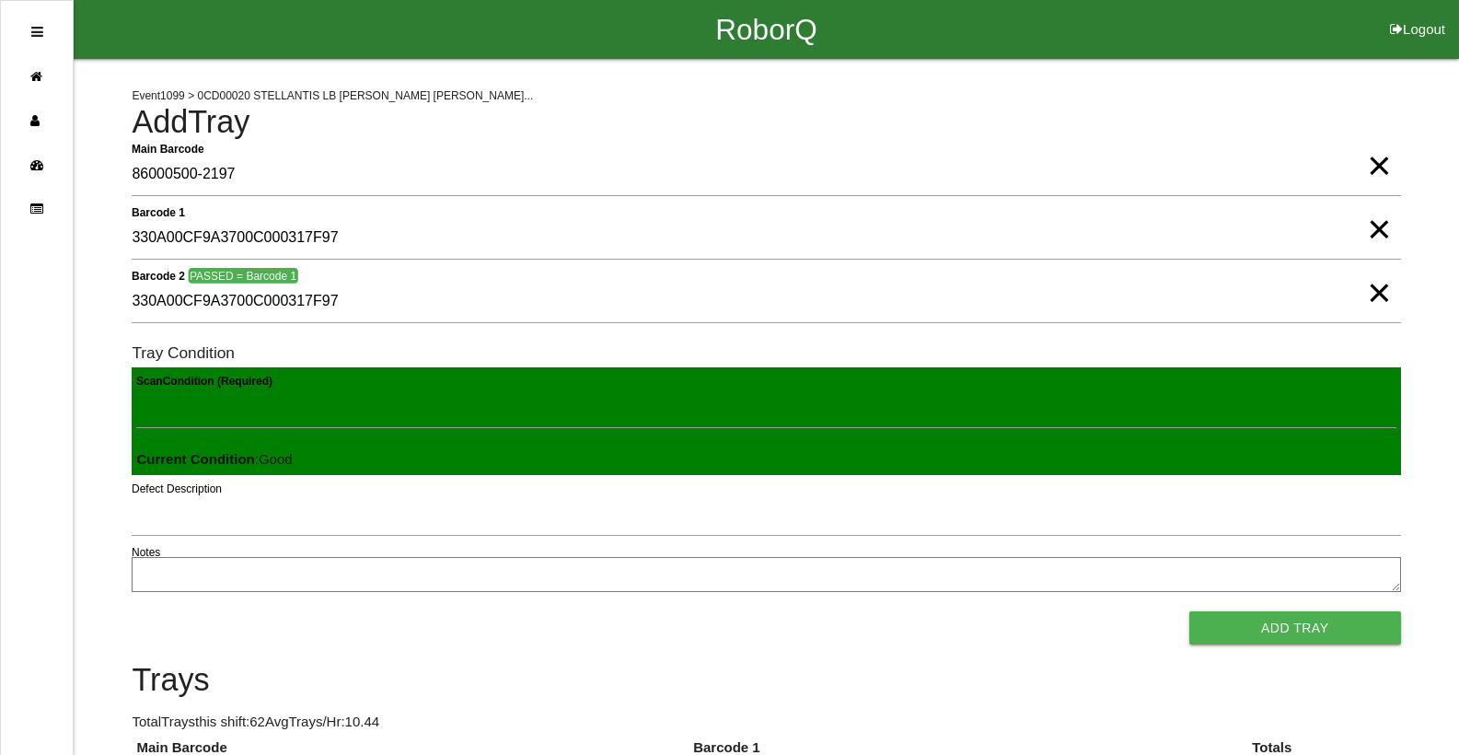
click at [1190, 611] on button "Add Tray" at bounding box center [1296, 627] width 212 height 33
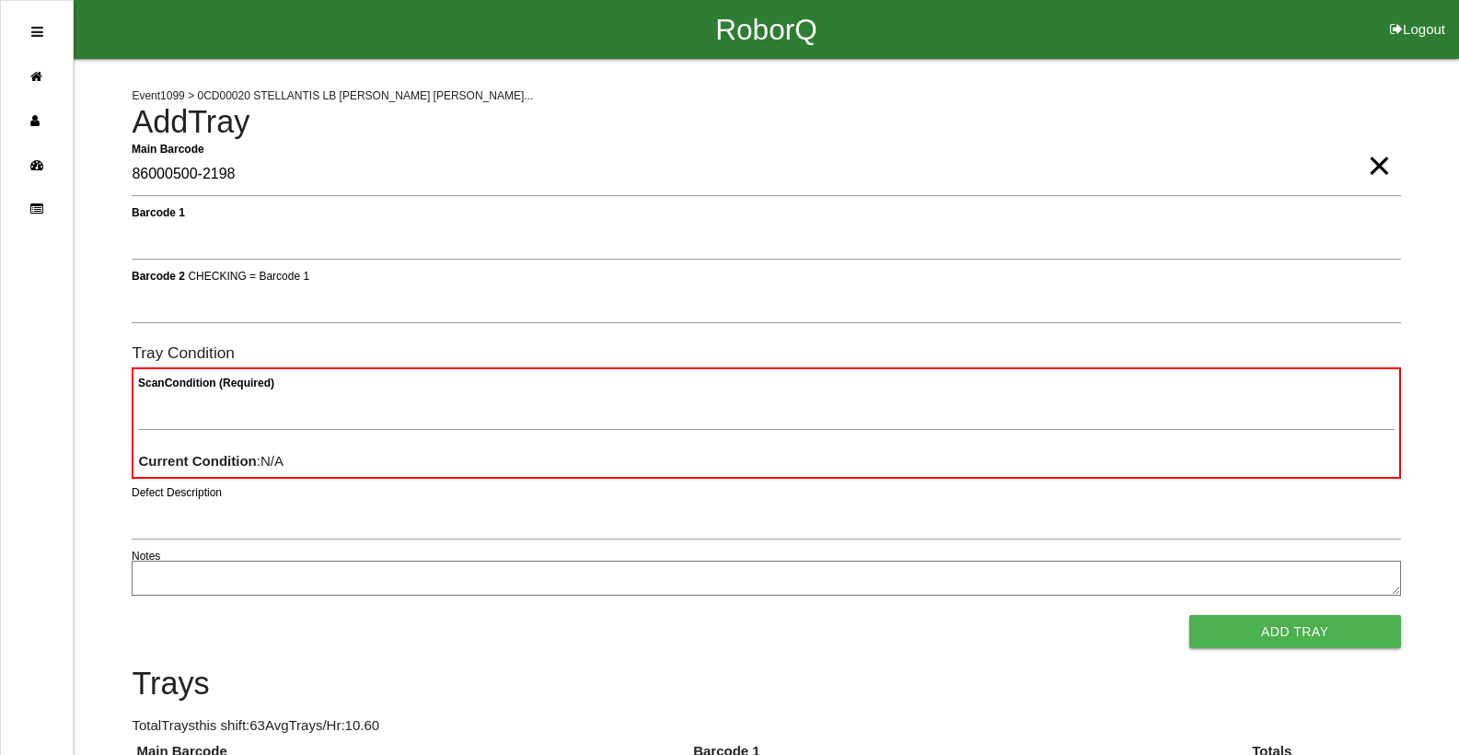
type Barcode "86000500-2198"
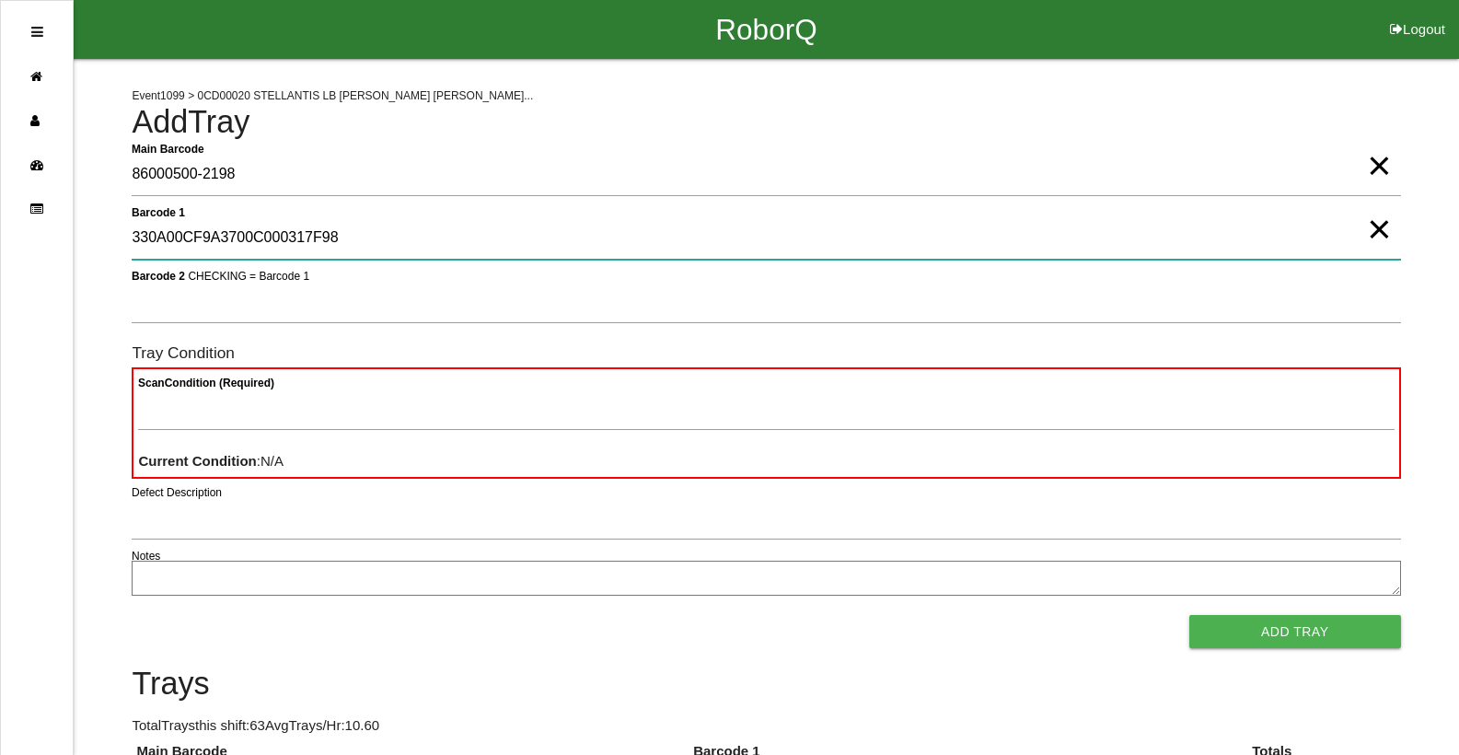
type 1 "330A00CF9A3700C000317F98"
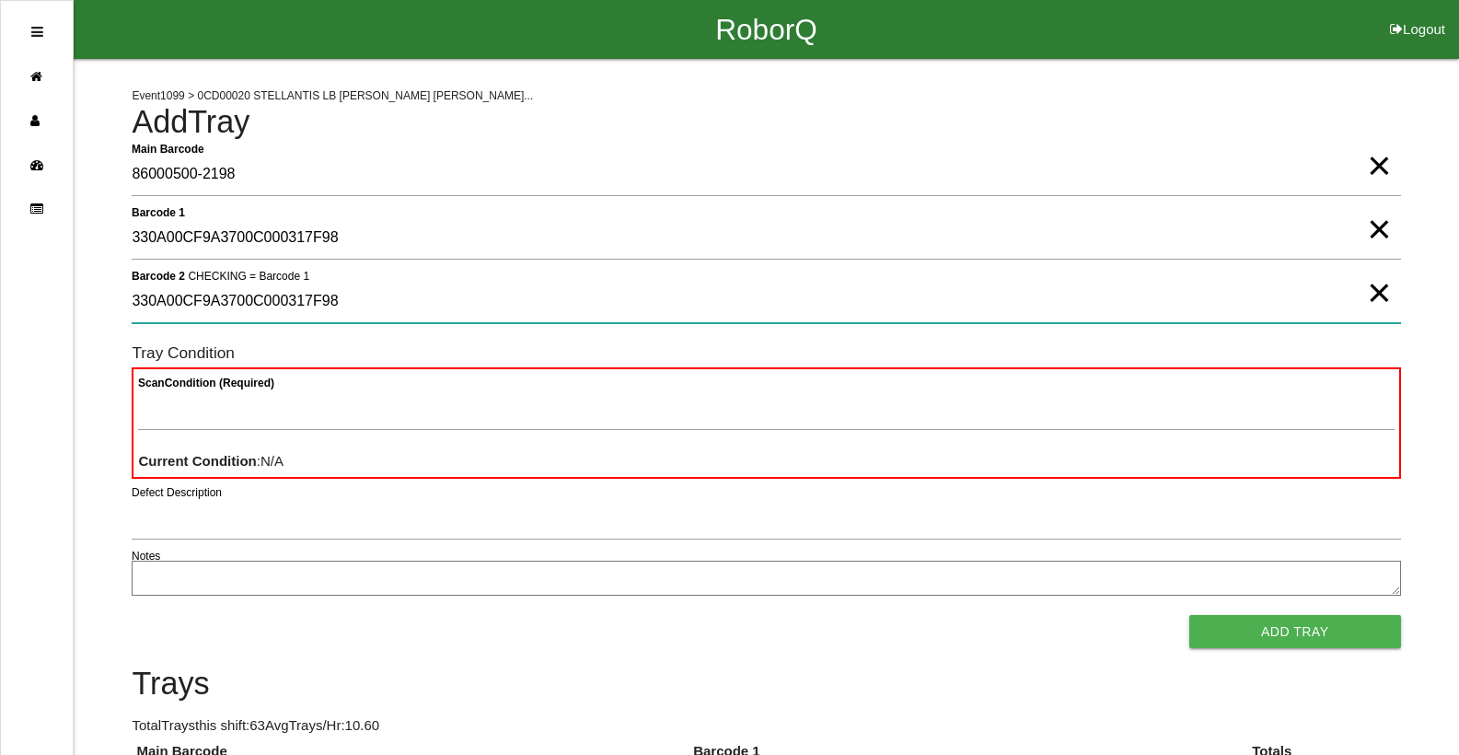
type 2 "330A00CF9A3700C000317F98"
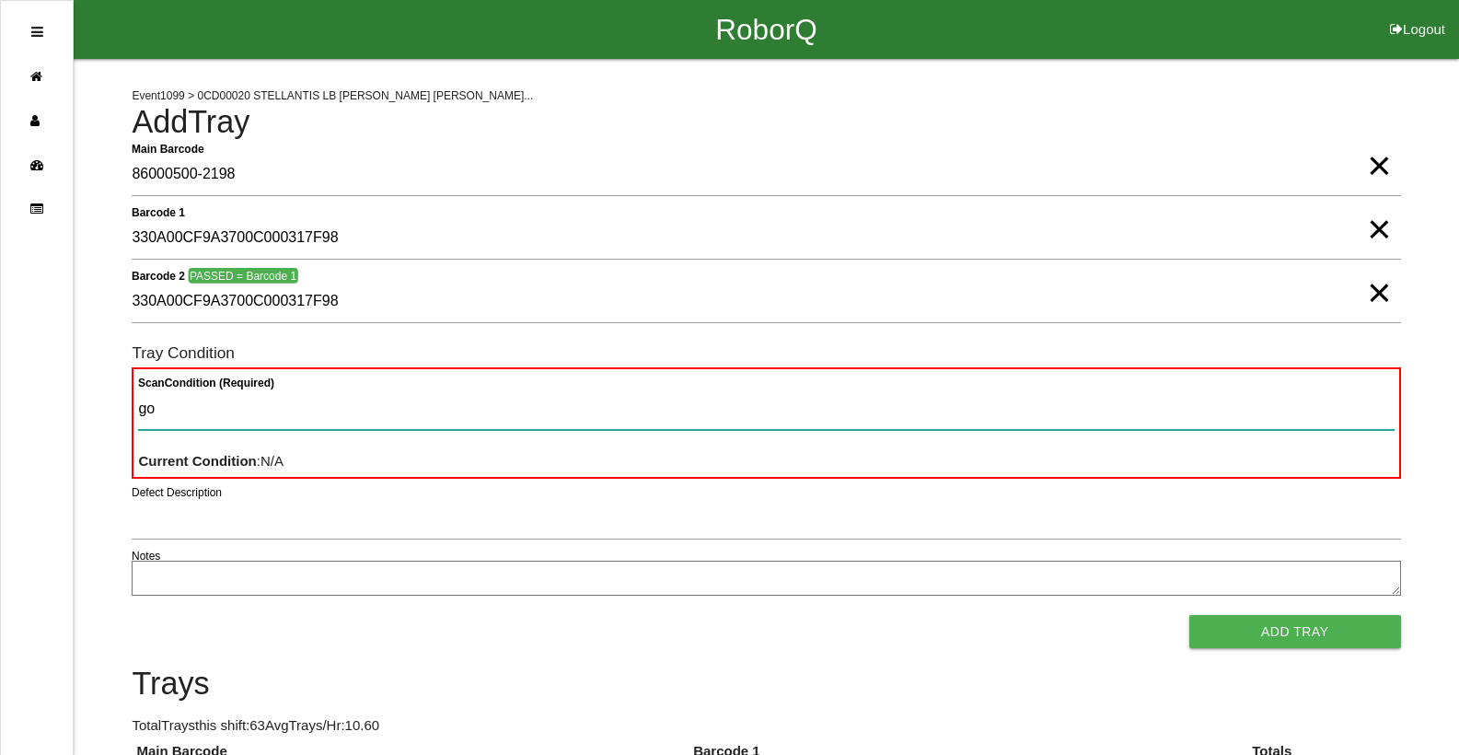
type Condition "goo"
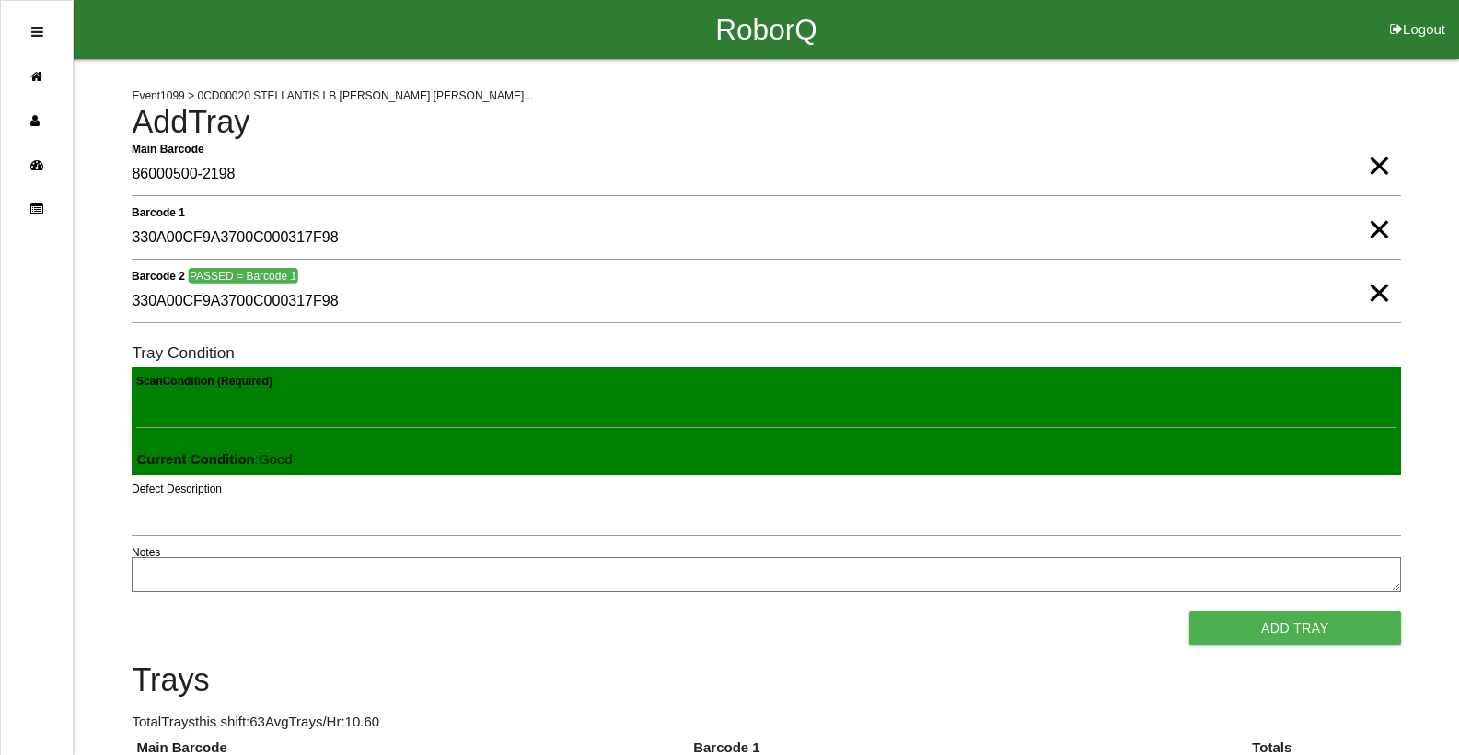
click button "Add Tray" at bounding box center [1296, 627] width 212 height 33
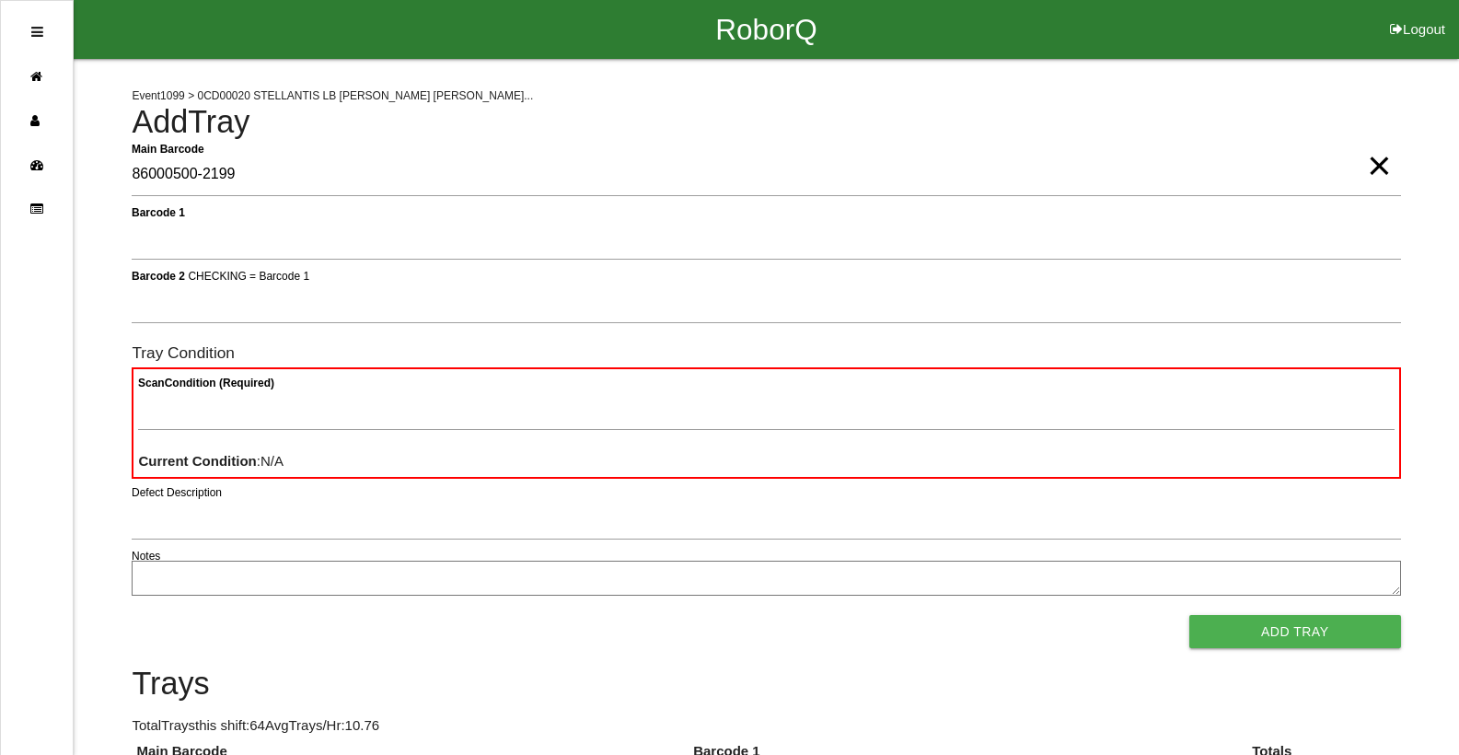
type Barcode "86000500-2199"
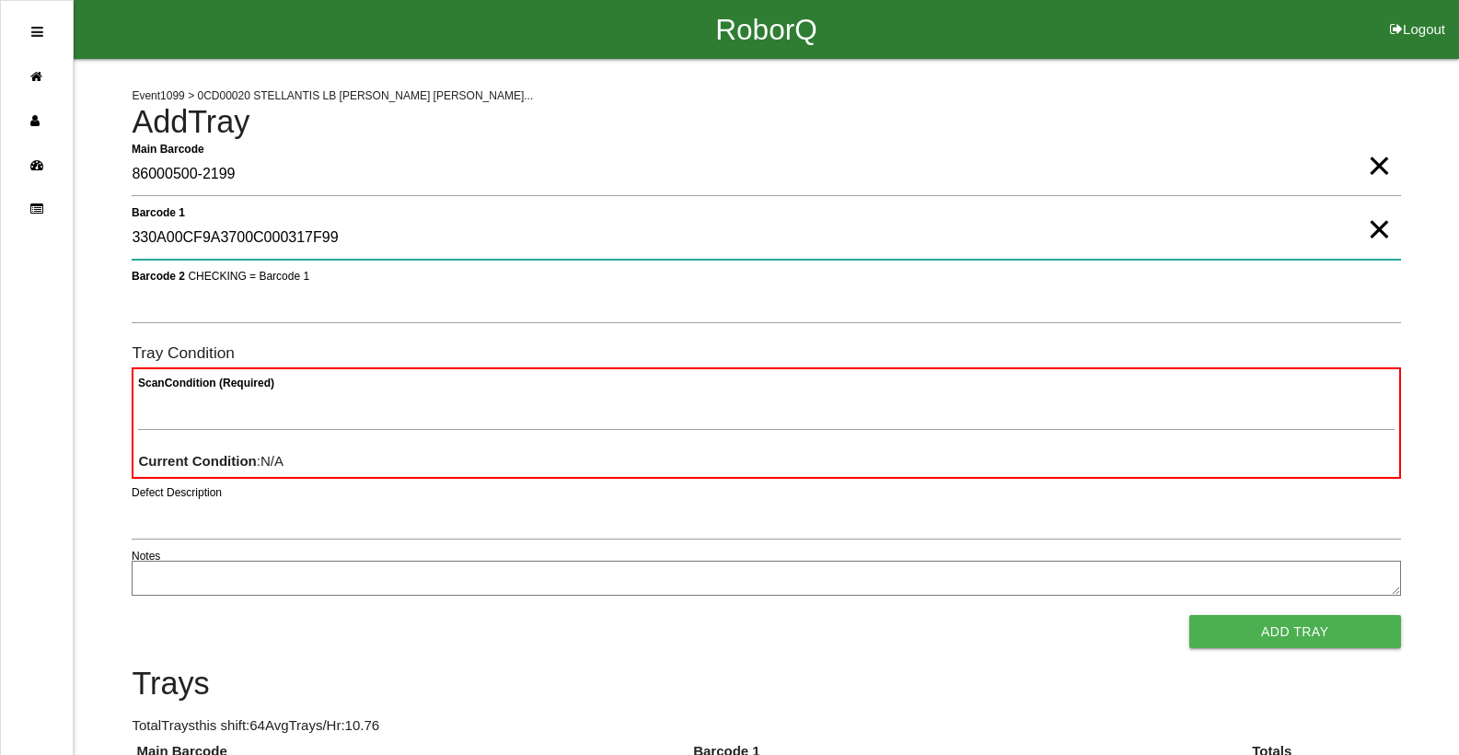
type 1 "330A00CF9A3700C000317F99"
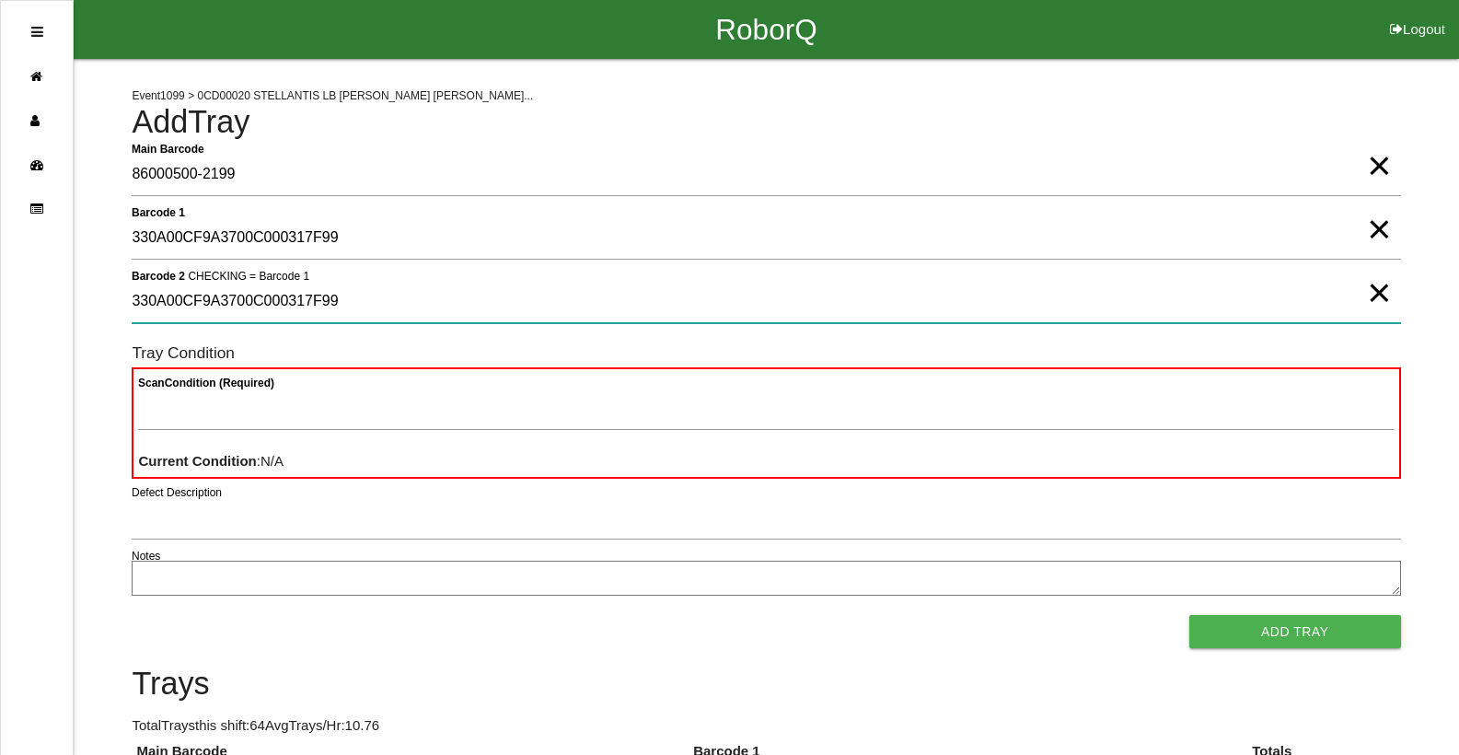
type 2 "330A00CF9A3700C000317F99"
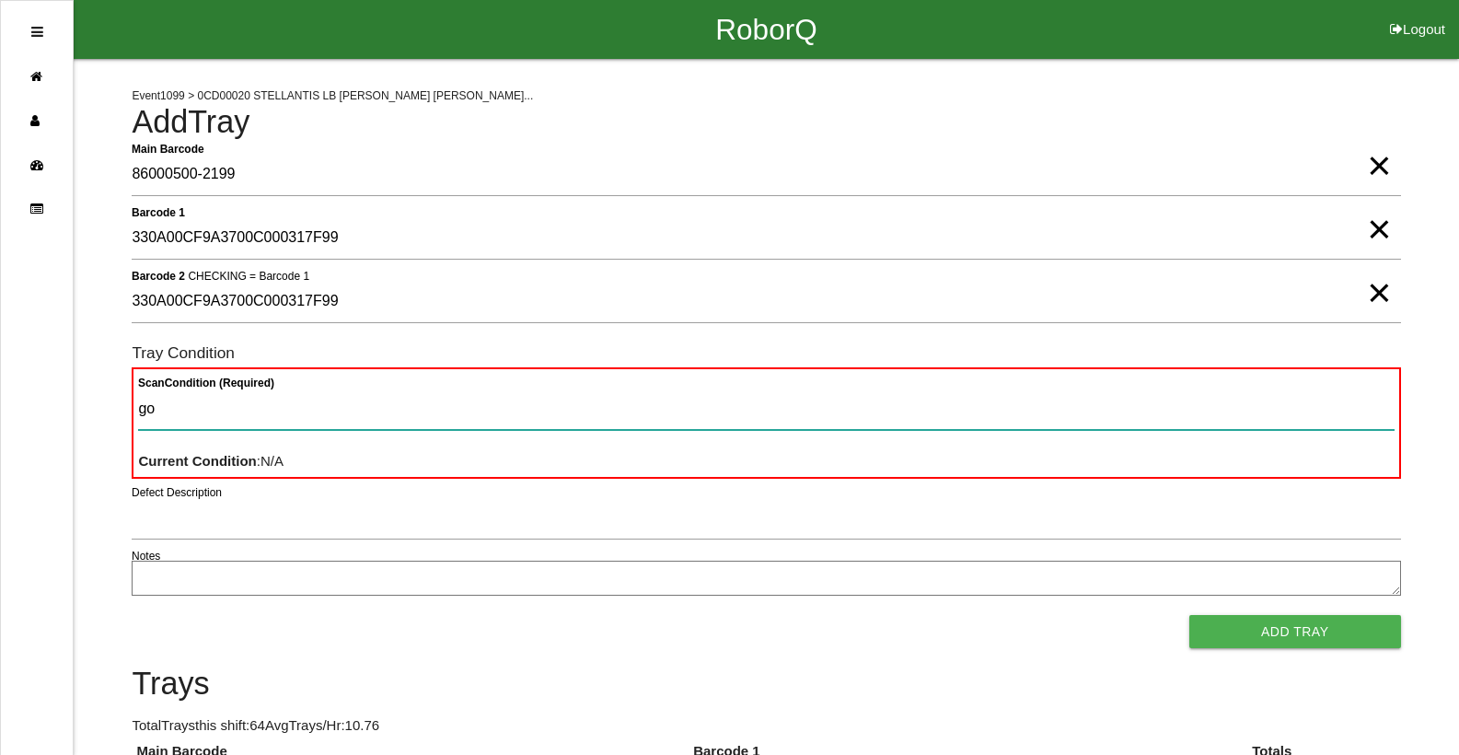
type Condition "goo"
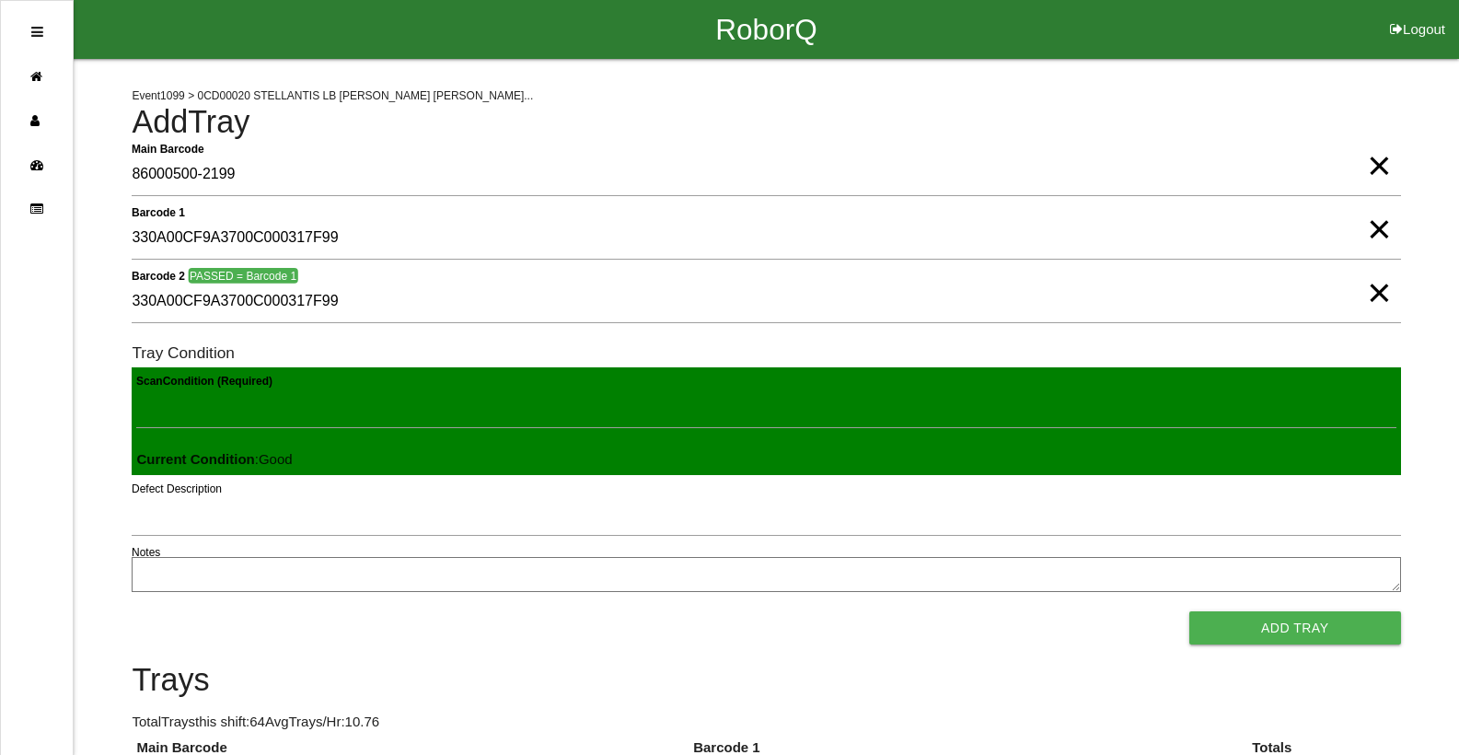
click button "Add Tray" at bounding box center [1296, 627] width 212 height 33
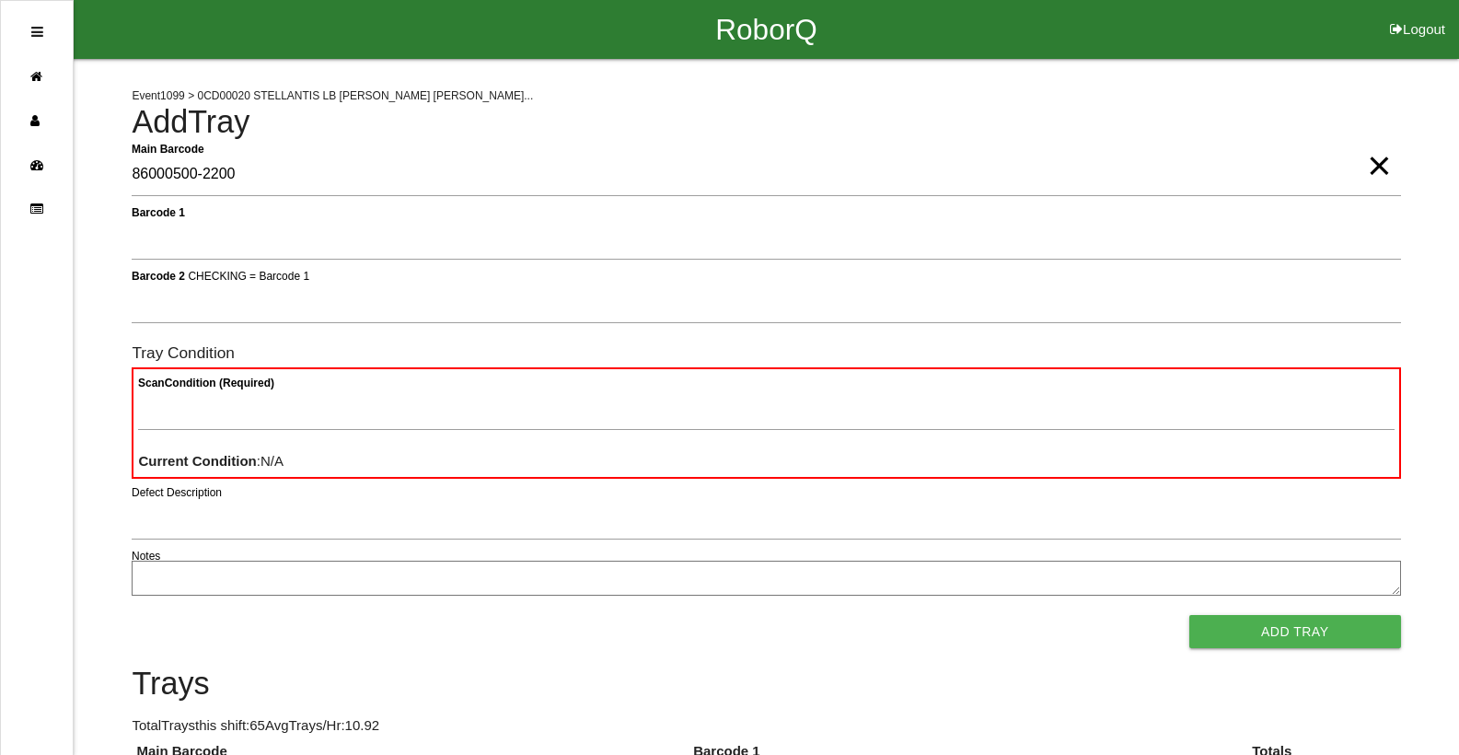
type Barcode "86000500-2200"
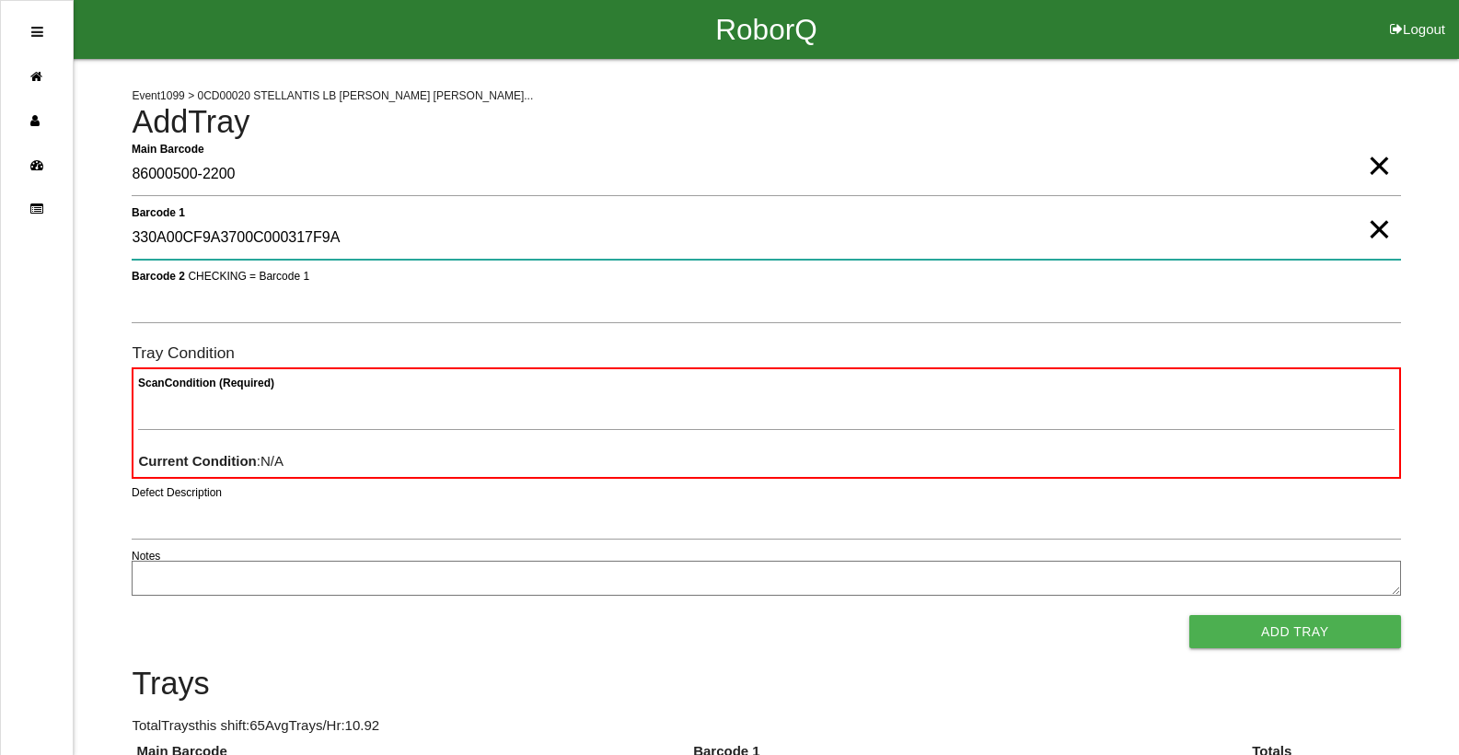
type 1 "330A00CF9A3700C000317F9A"
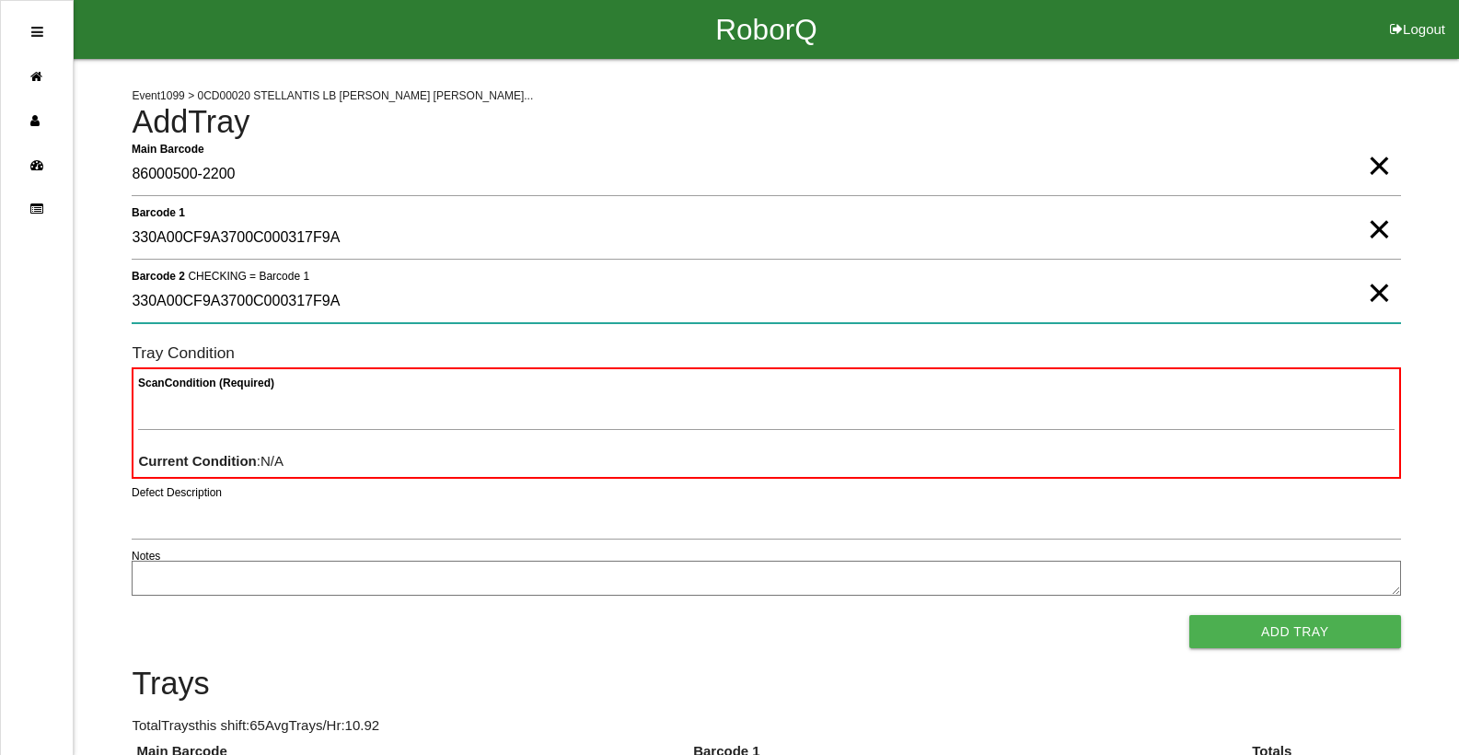
type 2 "330A00CF9A3700C000317F9A"
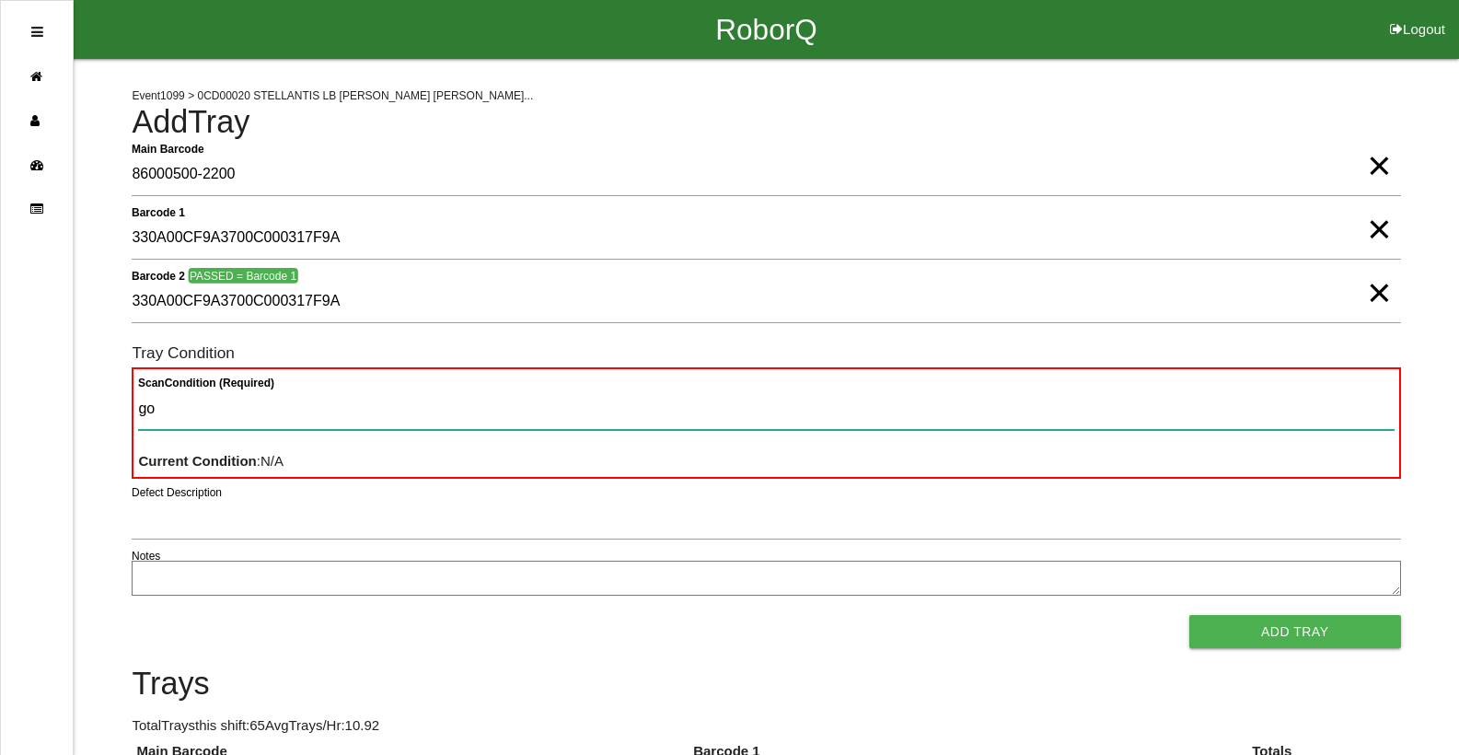
type Condition "goo"
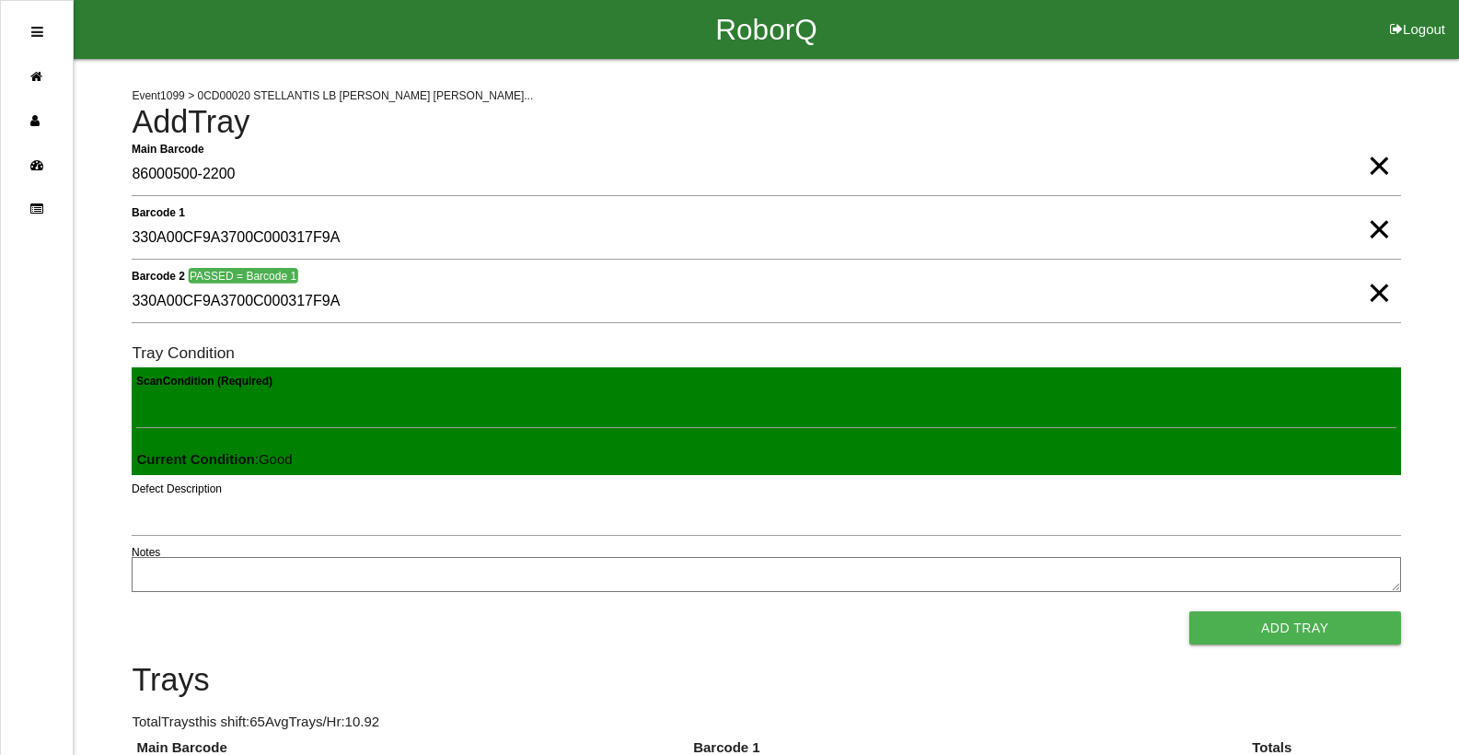
click at [1190, 611] on button "Add Tray" at bounding box center [1296, 627] width 212 height 33
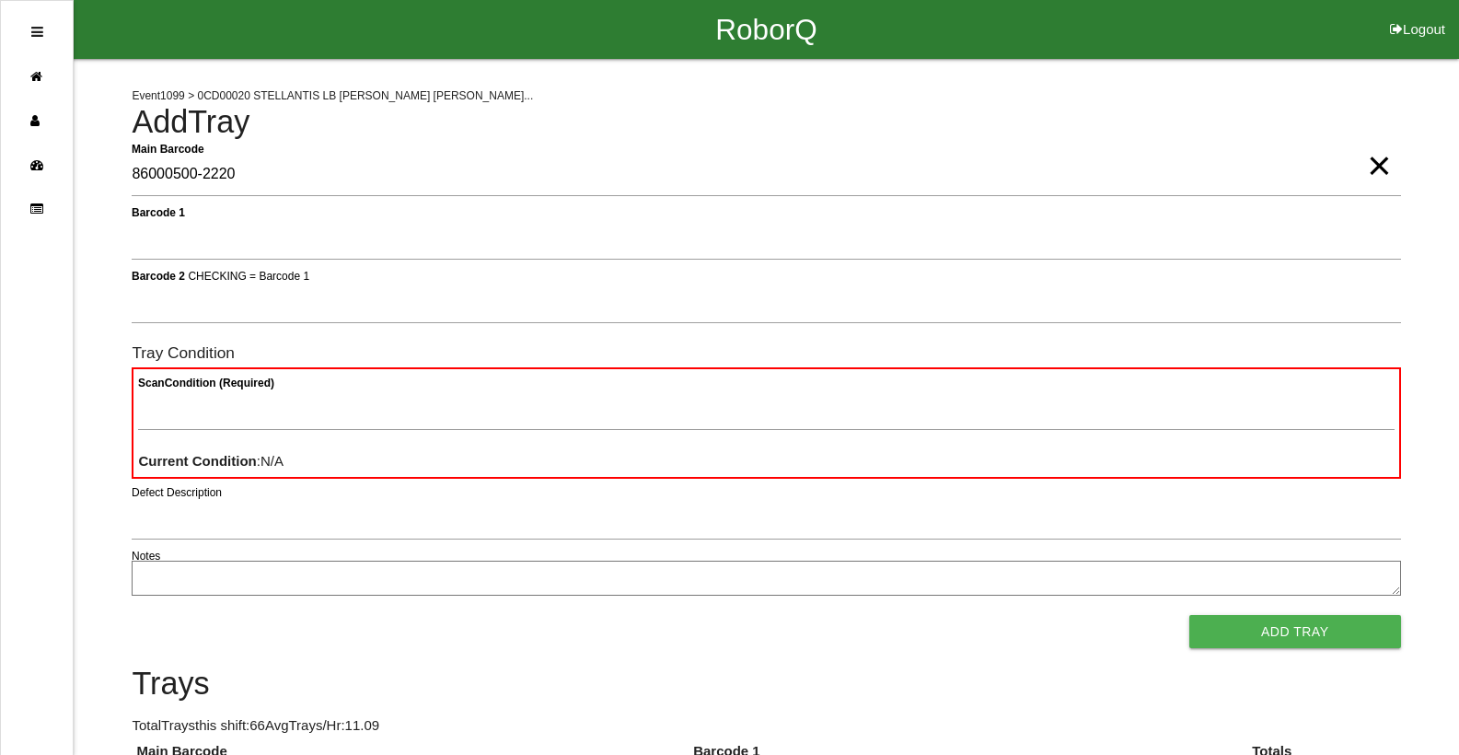
type Barcode "86000500-2220"
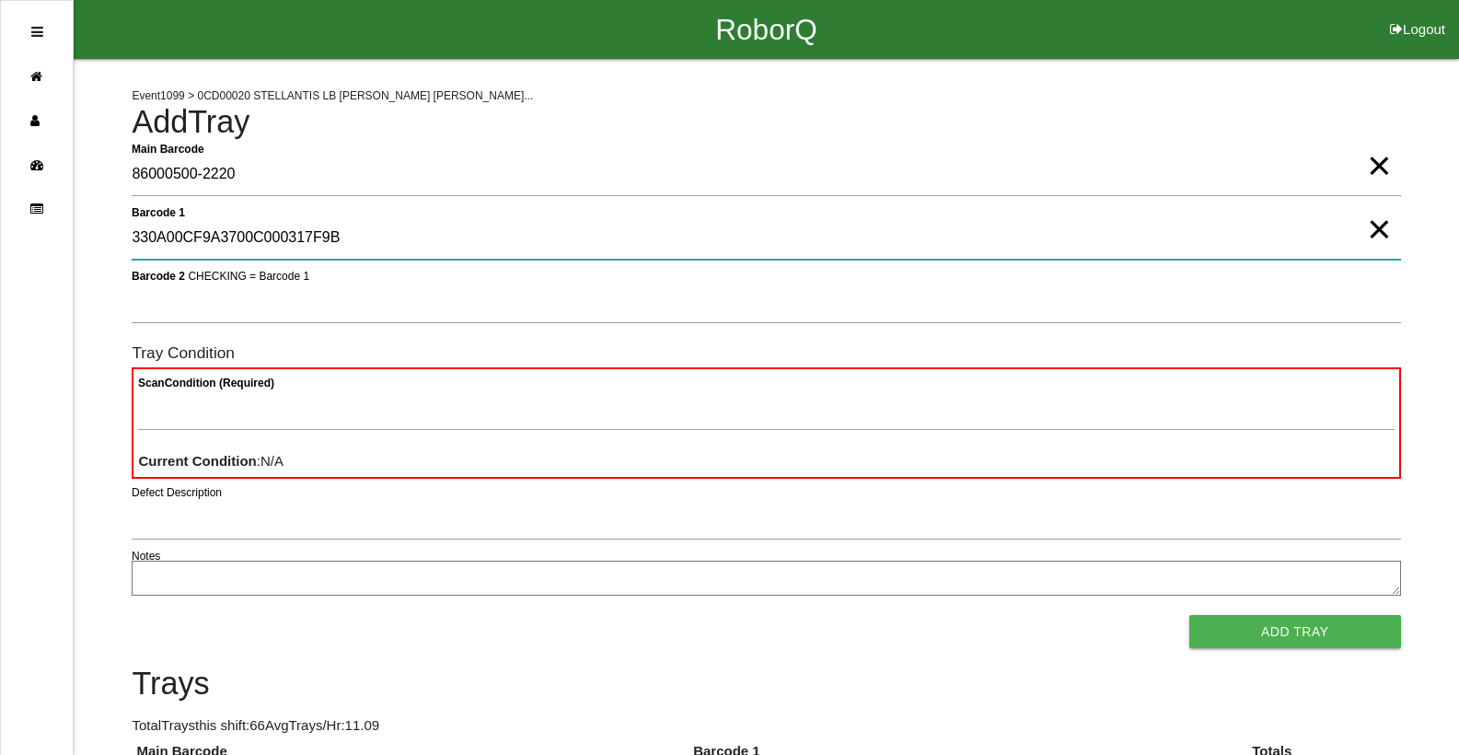
type 1 "330A00CF9A3700C000317F9B"
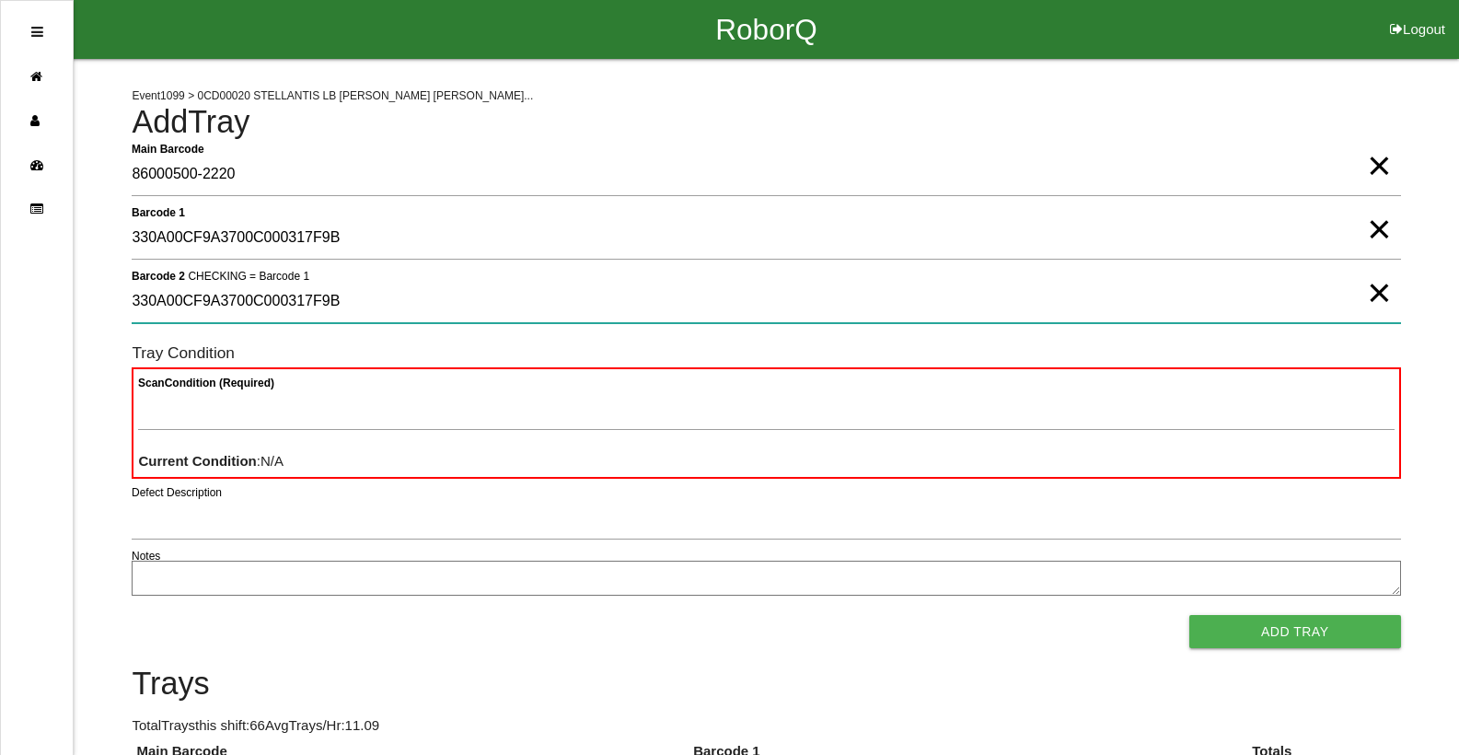
type 2 "330A00CF9A3700C000317F9B"
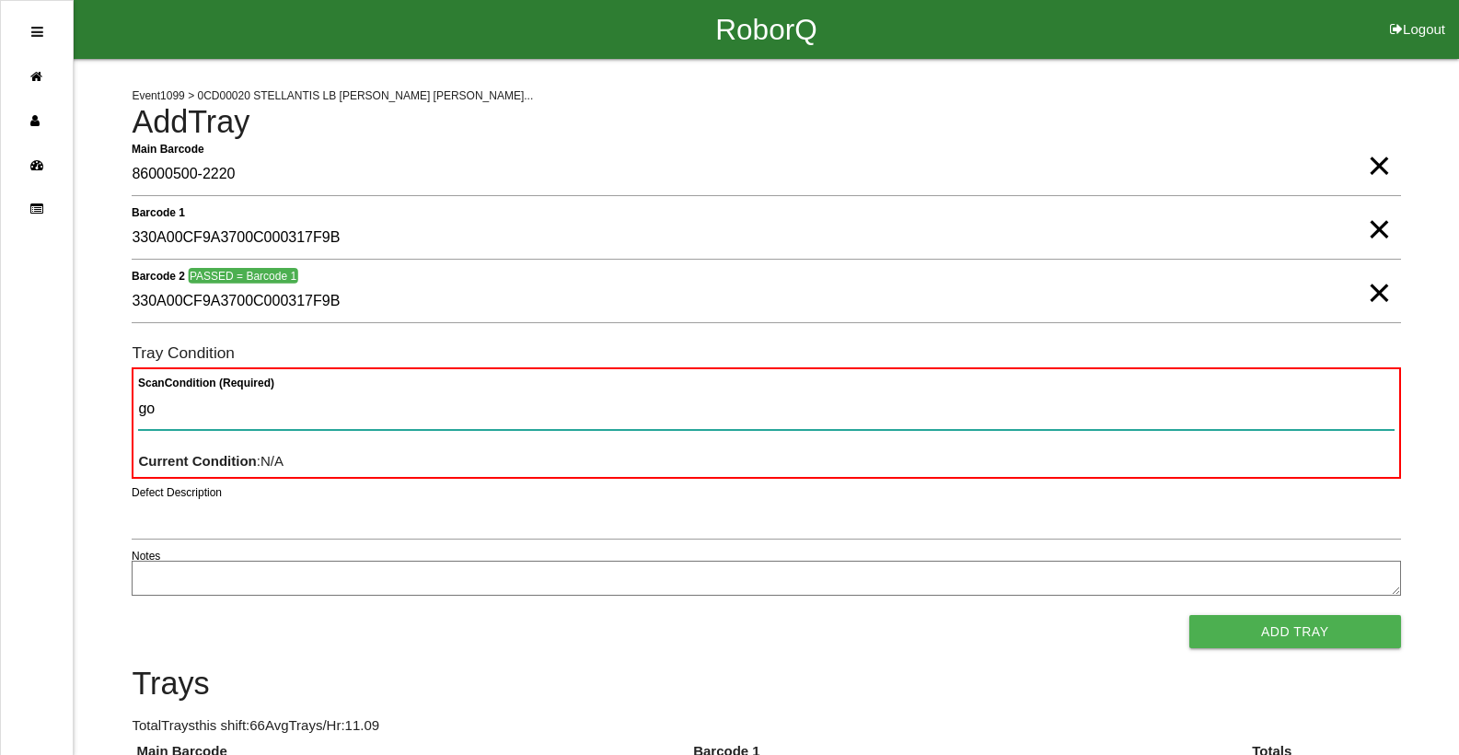
type Condition "goo"
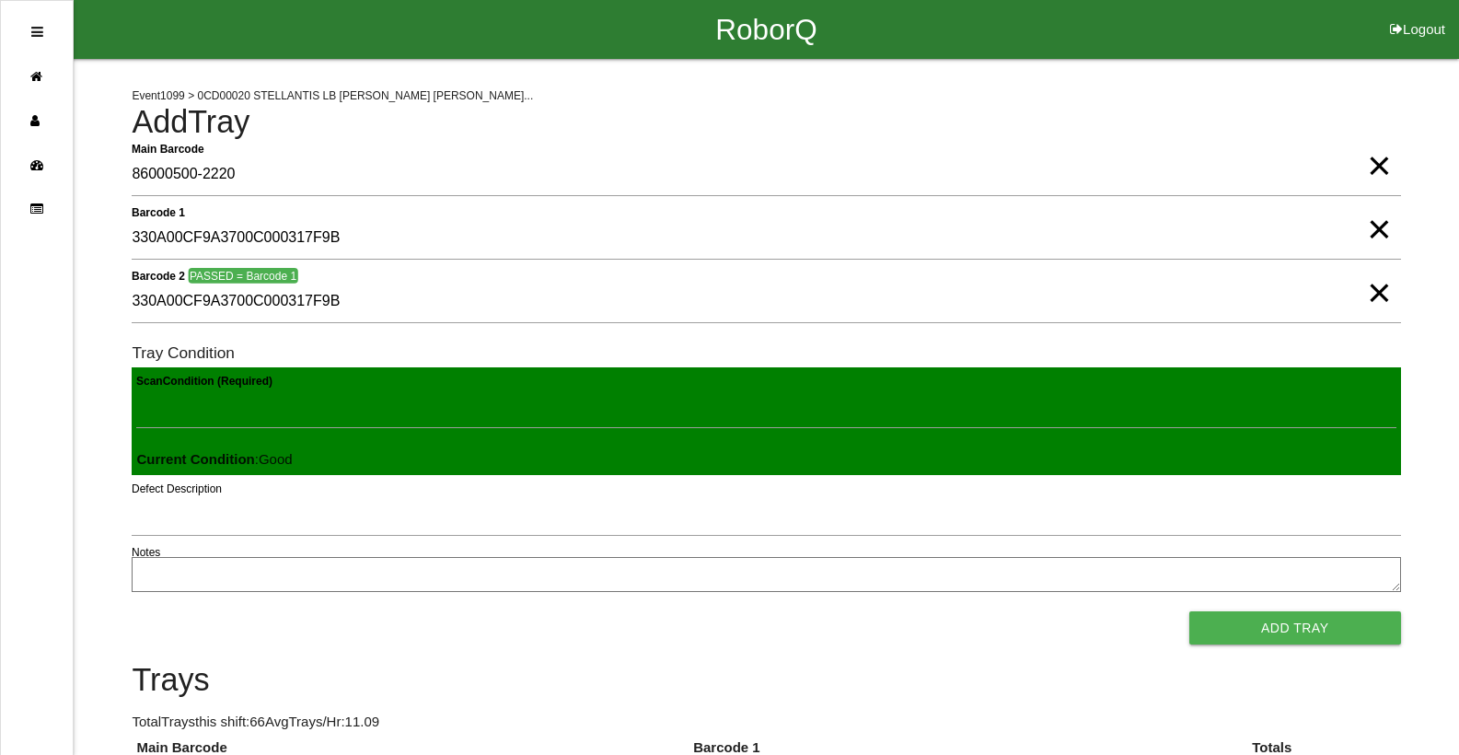
click at [1190, 611] on button "Add Tray" at bounding box center [1296, 627] width 212 height 33
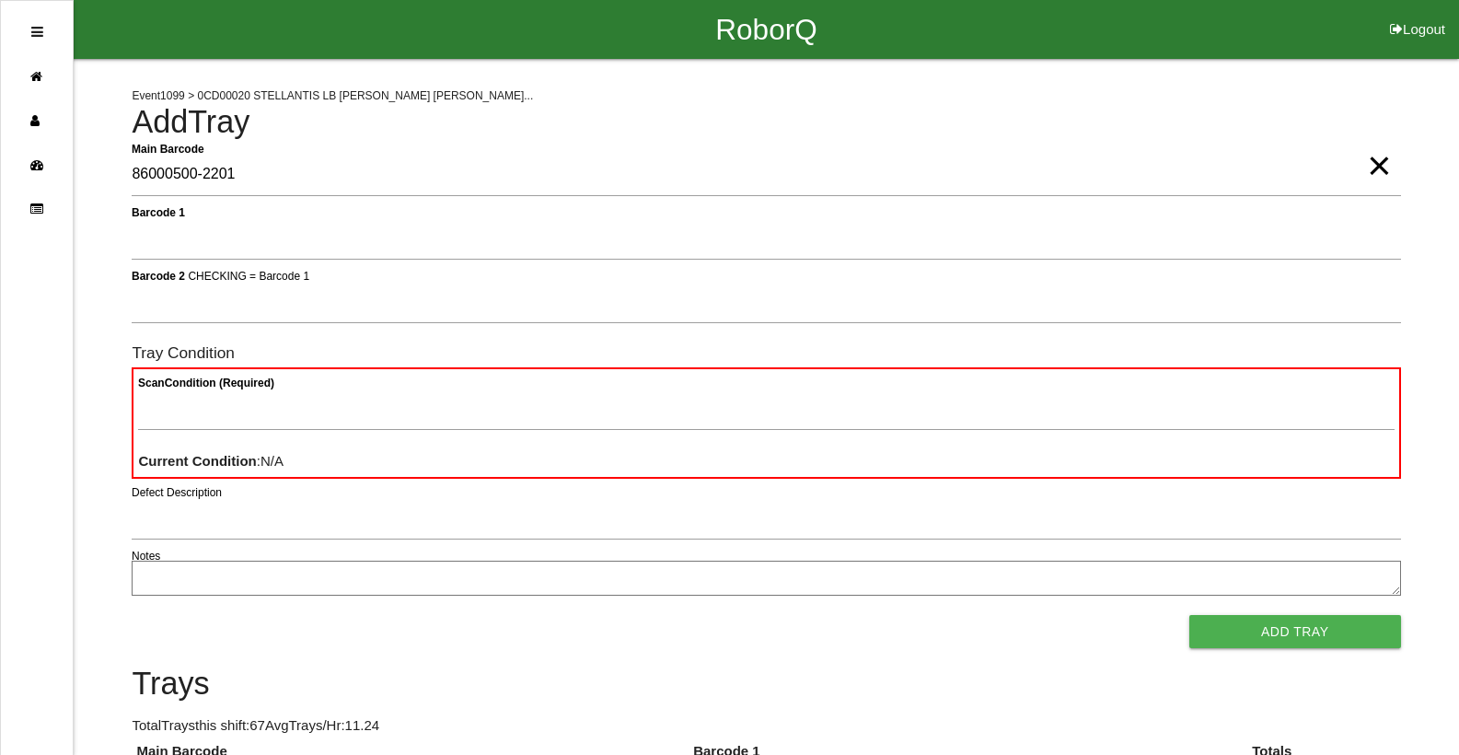
type Barcode "86000500-2201"
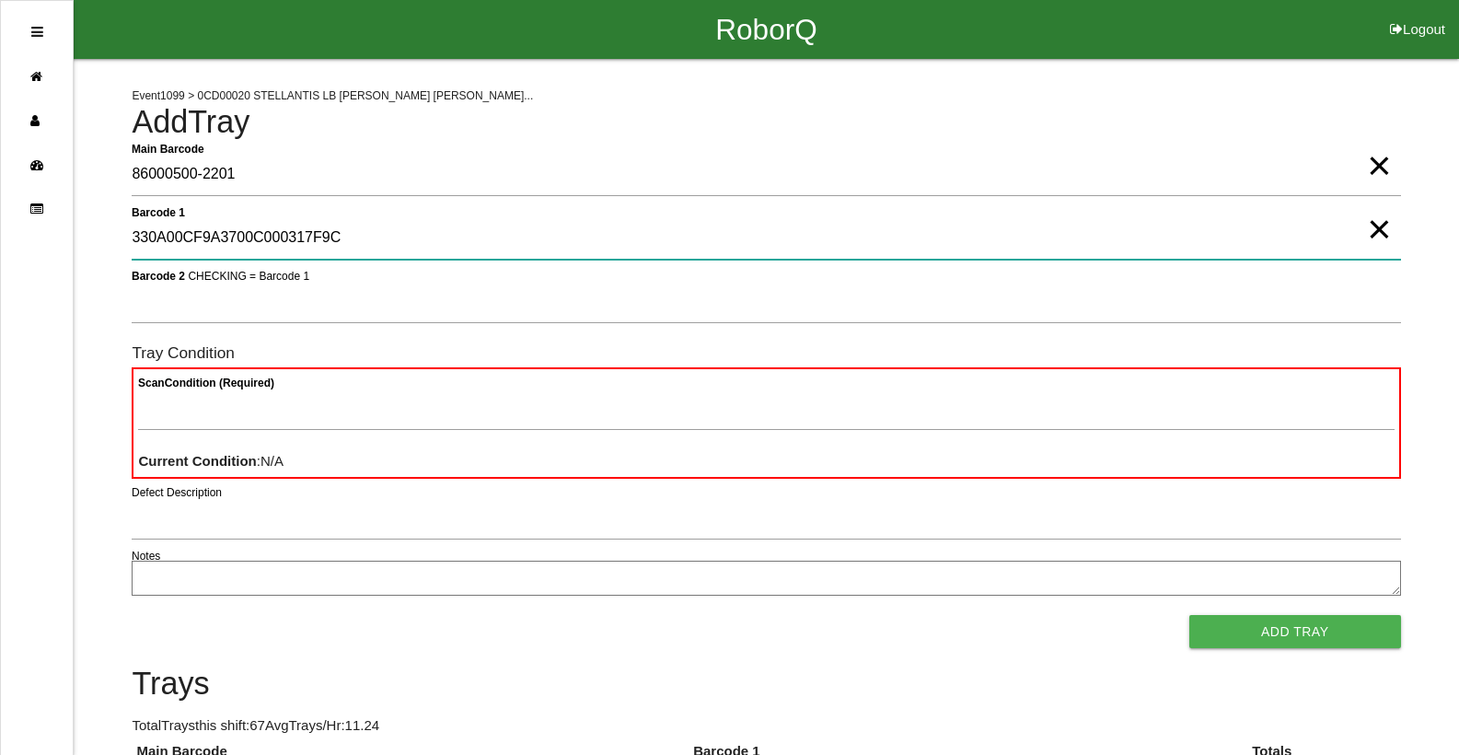
type 1 "330A00CF9A3700C000317F9C"
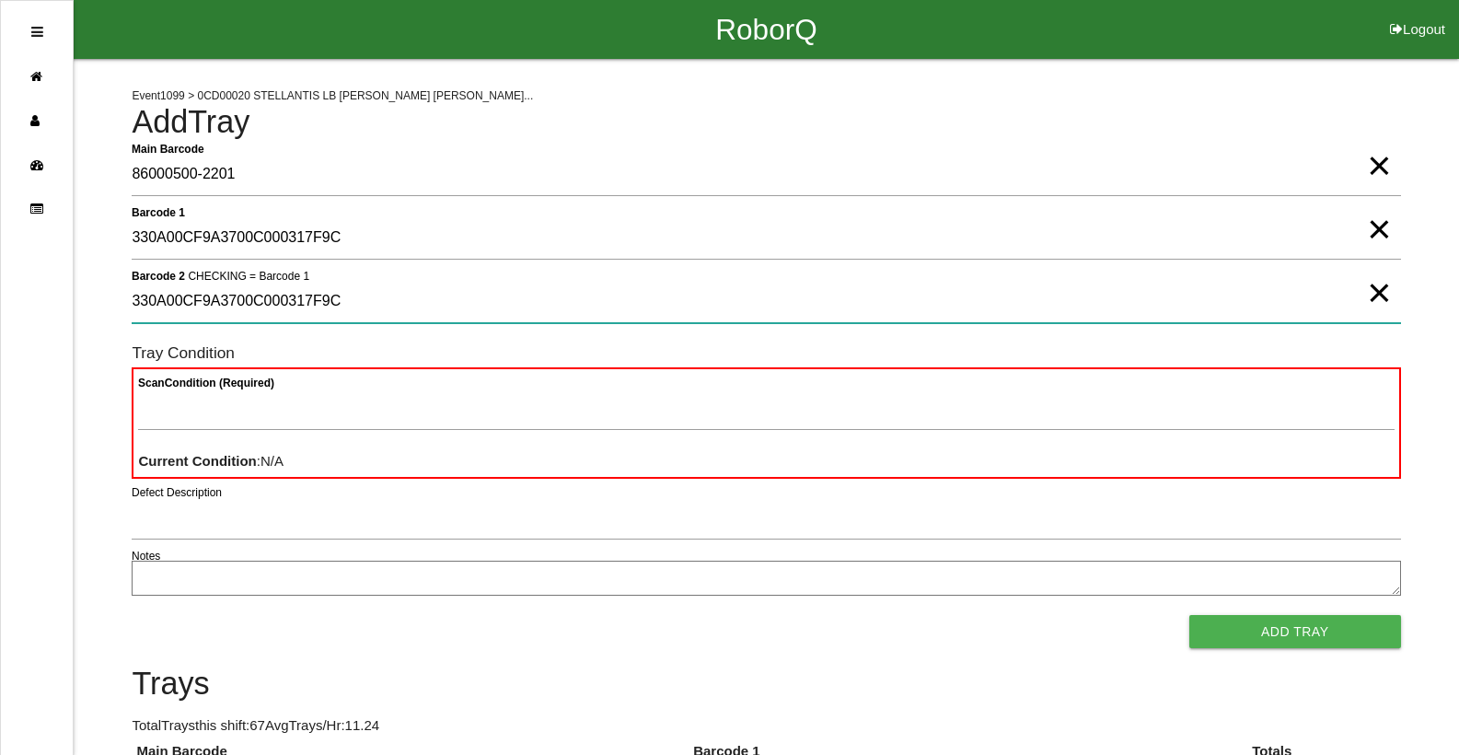
type 2 "330A00CF9A3700C000317F9C"
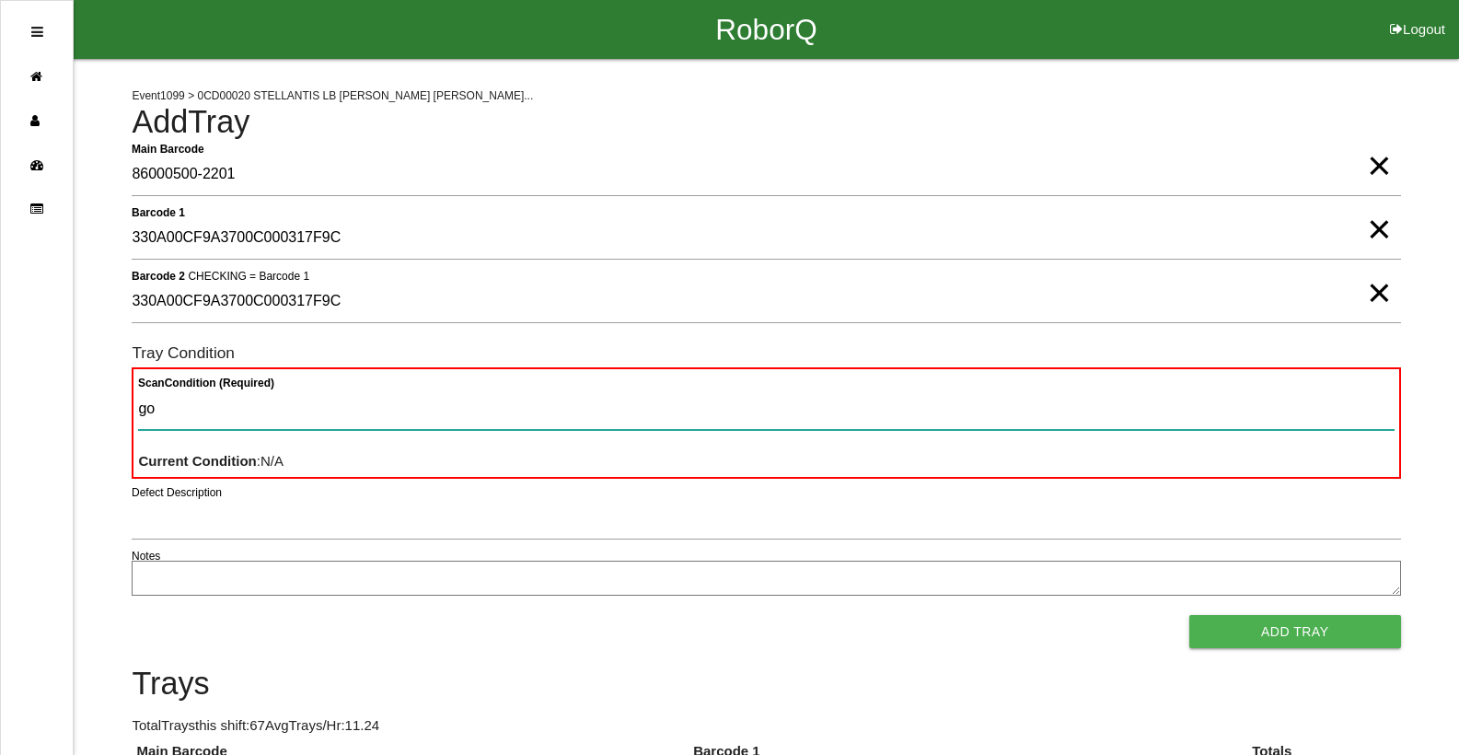
type Condition "goo"
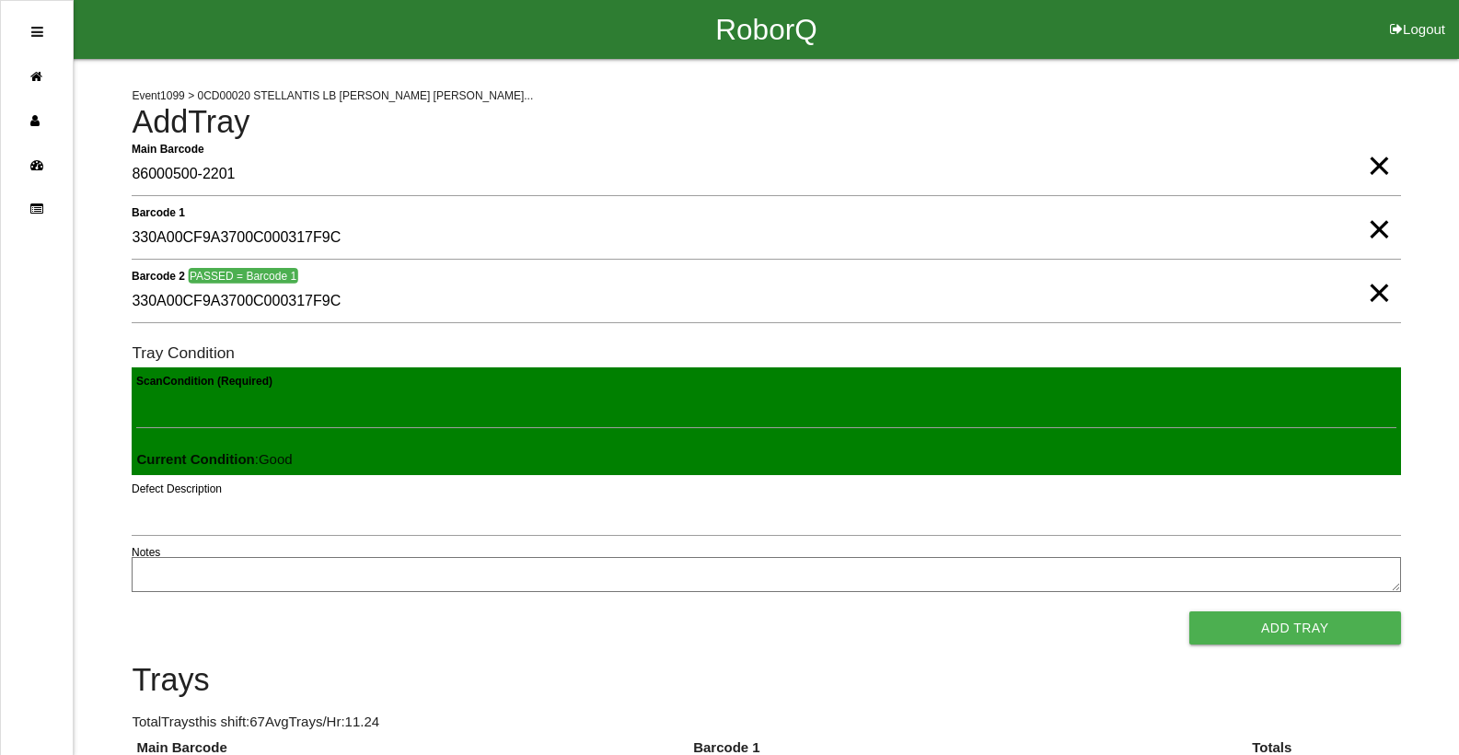
click at [1190, 611] on button "Add Tray" at bounding box center [1296, 627] width 212 height 33
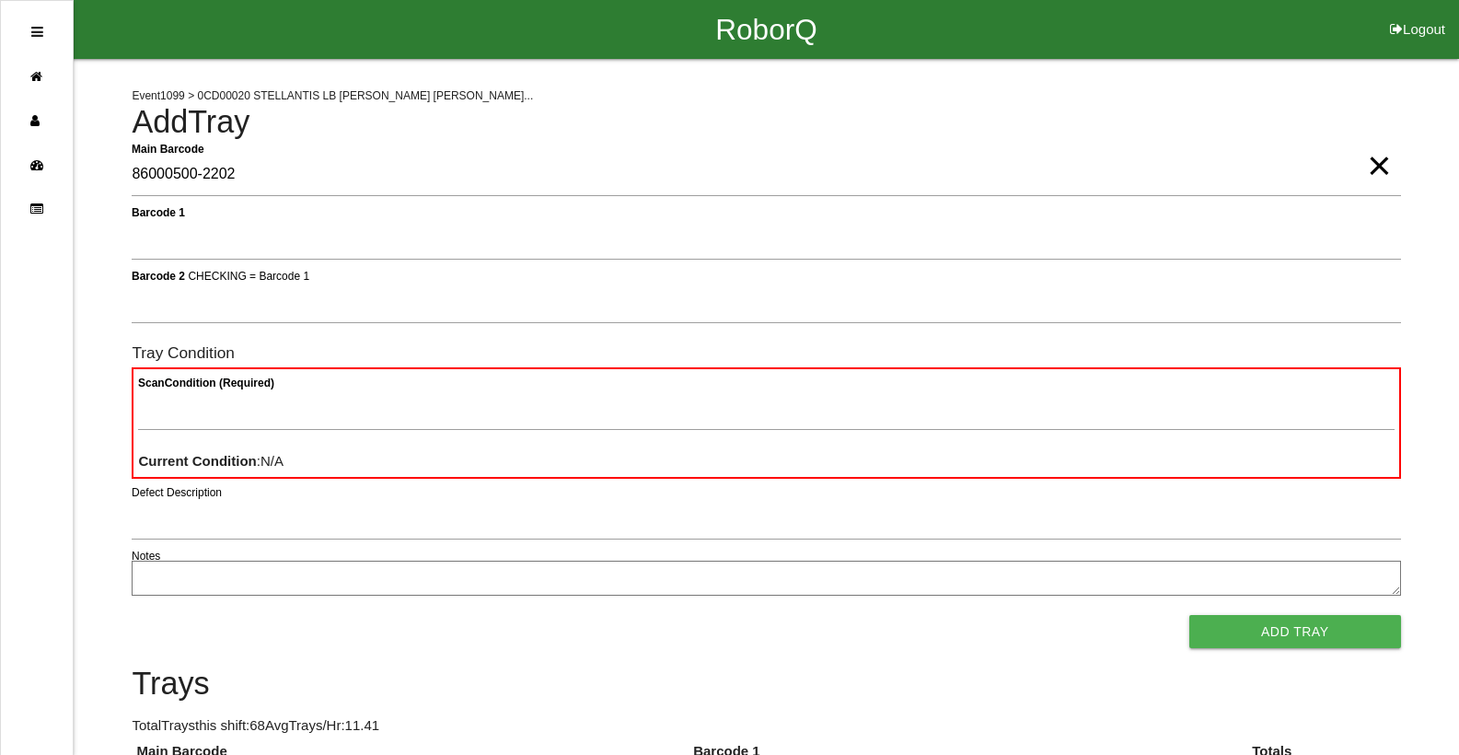
type Barcode "86000500-2202"
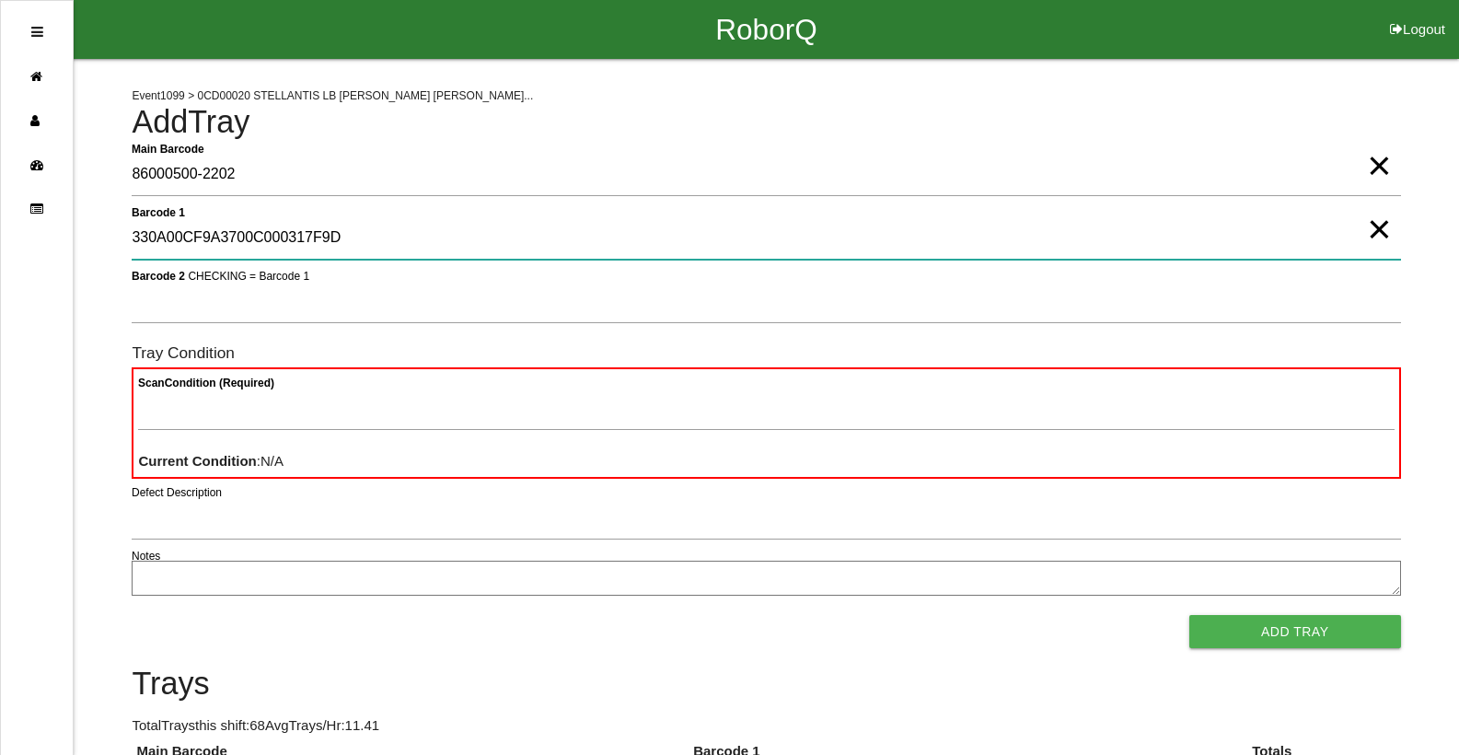
type 1 "330A00CF9A3700C000317F9D"
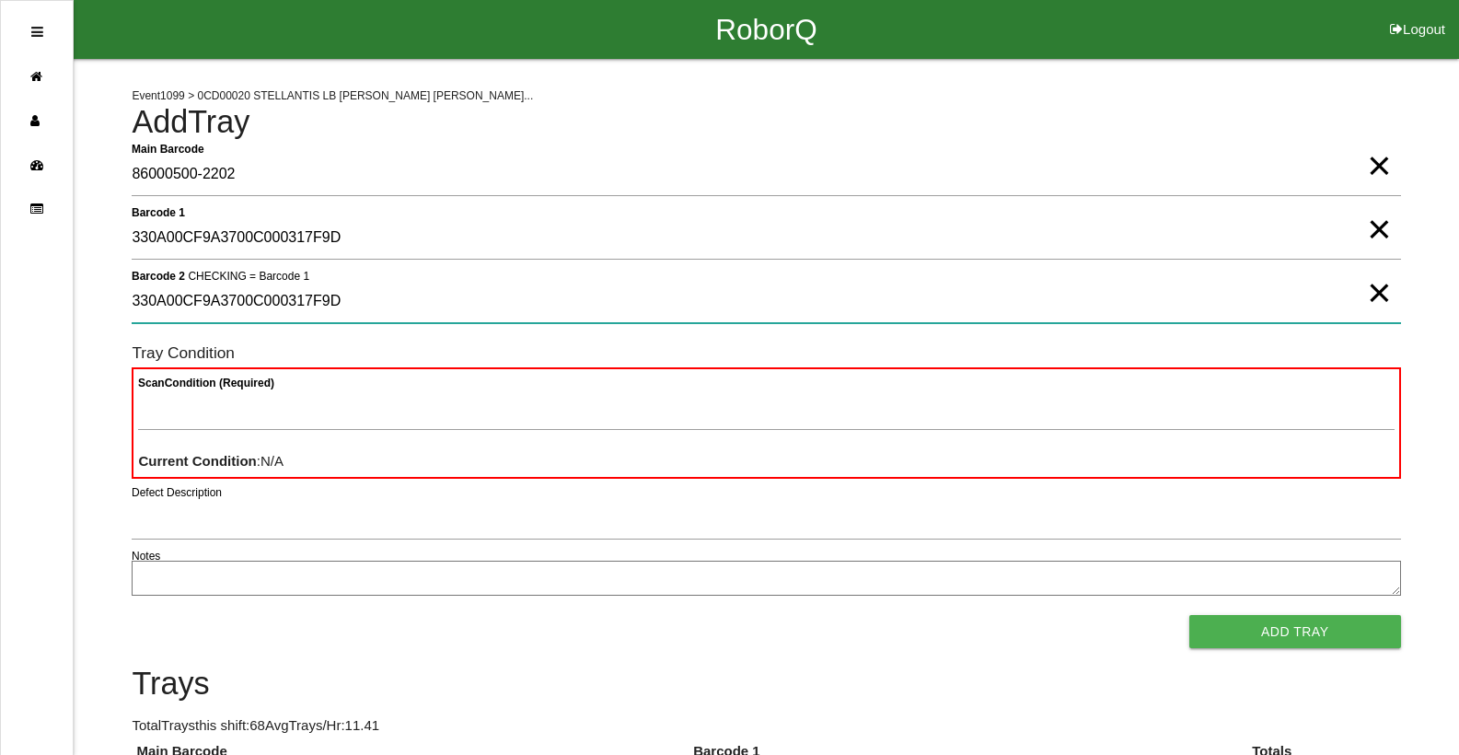
type 2 "330A00CF9A3700C000317F9D"
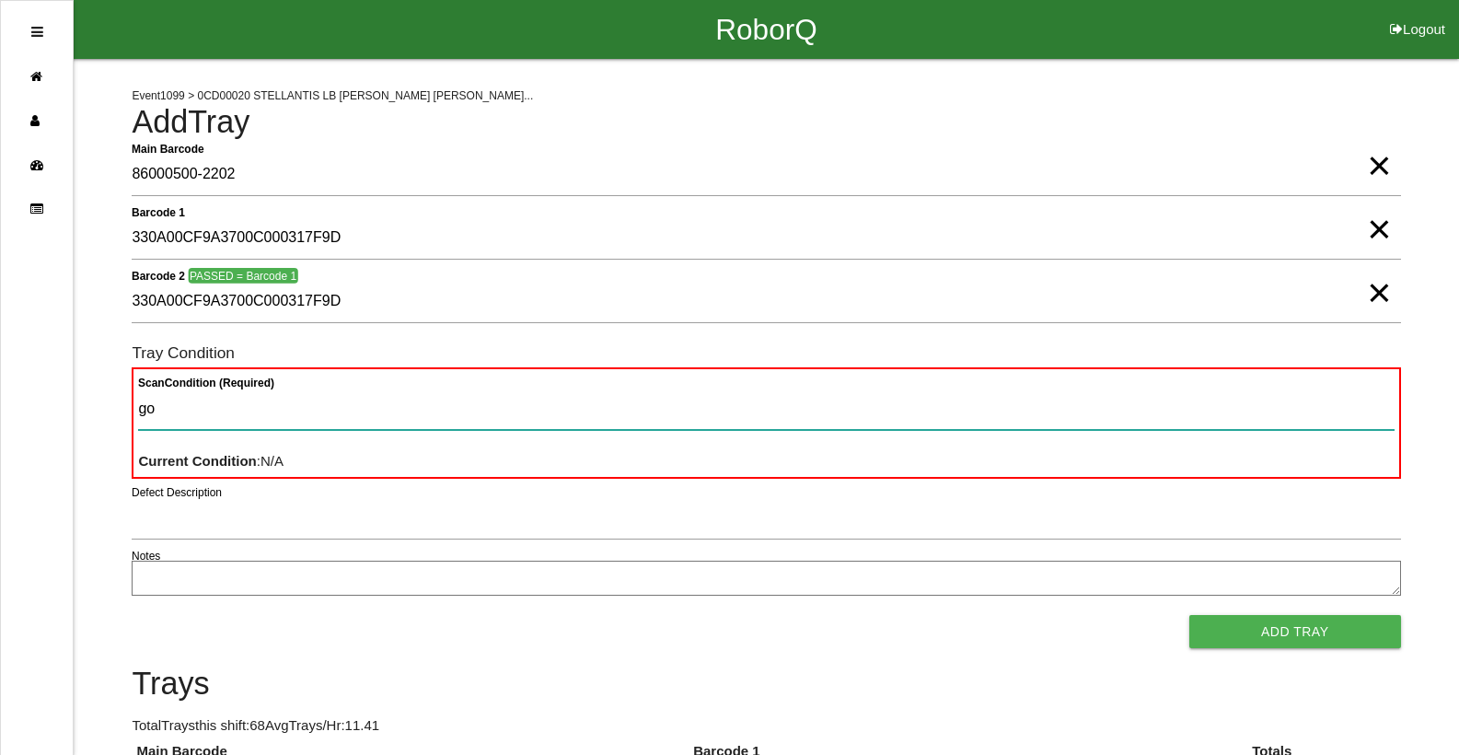
type Condition "goo"
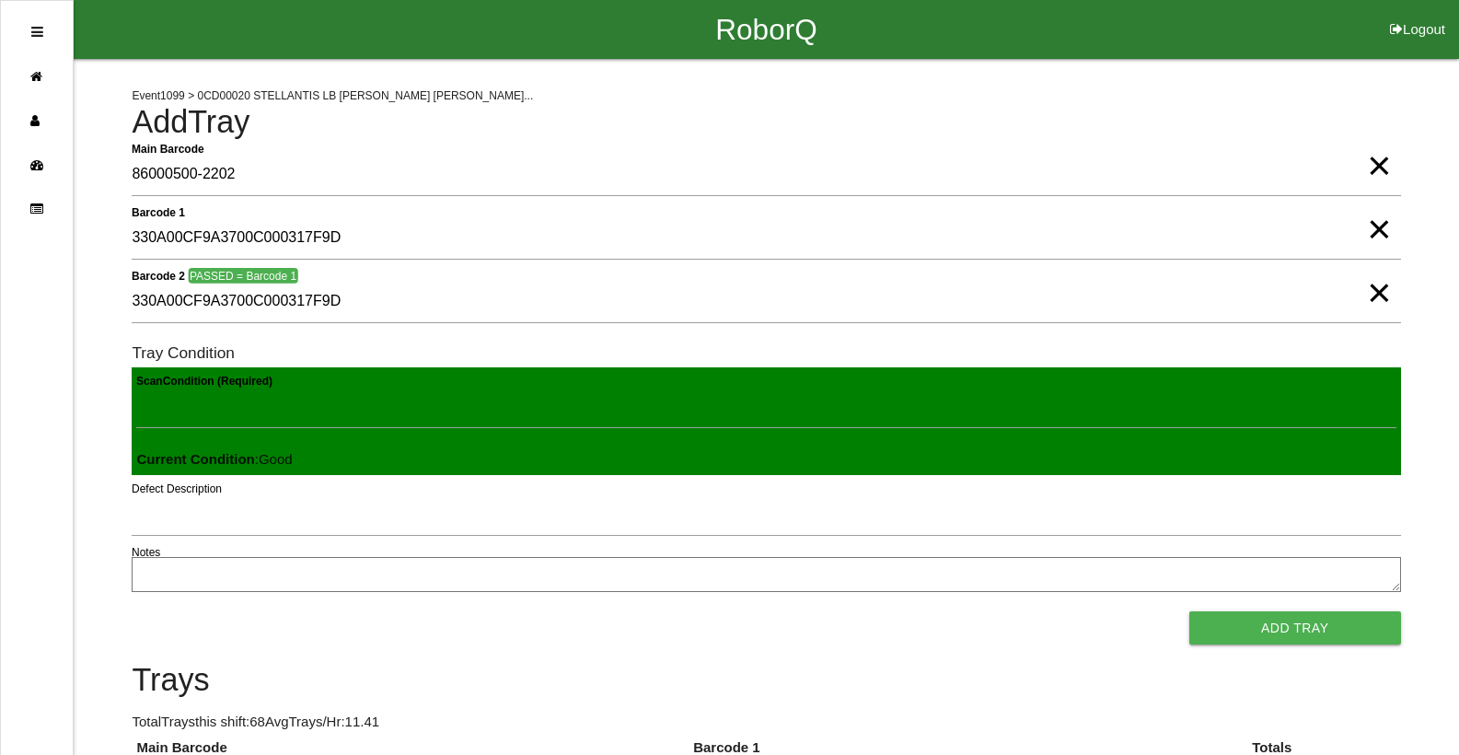
click at [1190, 611] on button "Add Tray" at bounding box center [1296, 627] width 212 height 33
